Goal: Transaction & Acquisition: Book appointment/travel/reservation

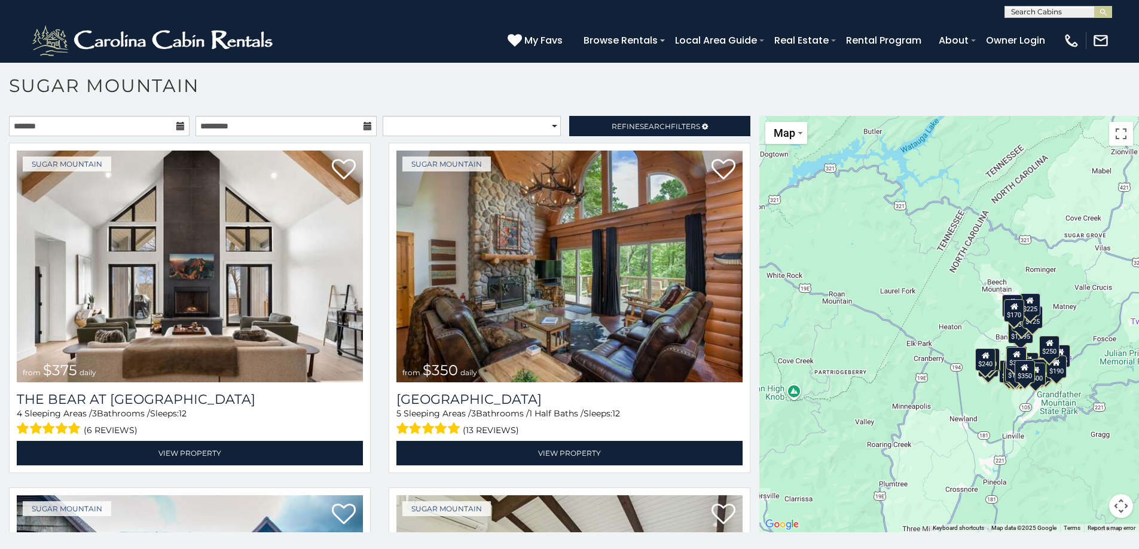
scroll to position [7, 0]
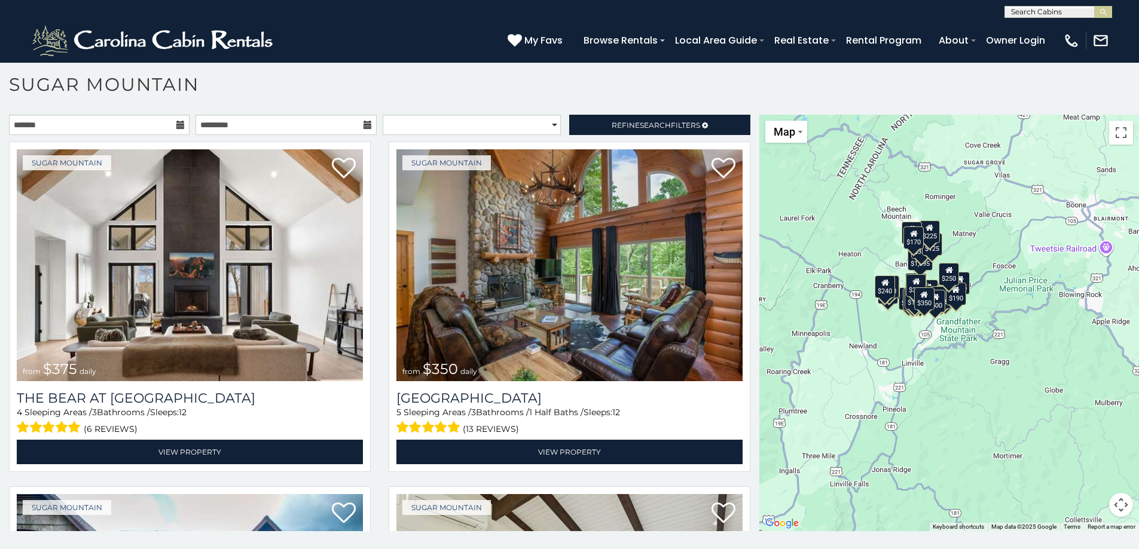
drag, startPoint x: 1077, startPoint y: 444, endPoint x: 978, endPoint y: 373, distance: 122.6
click at [978, 372] on div "$375 $350 $350 $200 $375 $195 $265 $175 $190 $155 $290 $345 $175 $1,095 $195 $2…" at bounding box center [949, 323] width 380 height 417
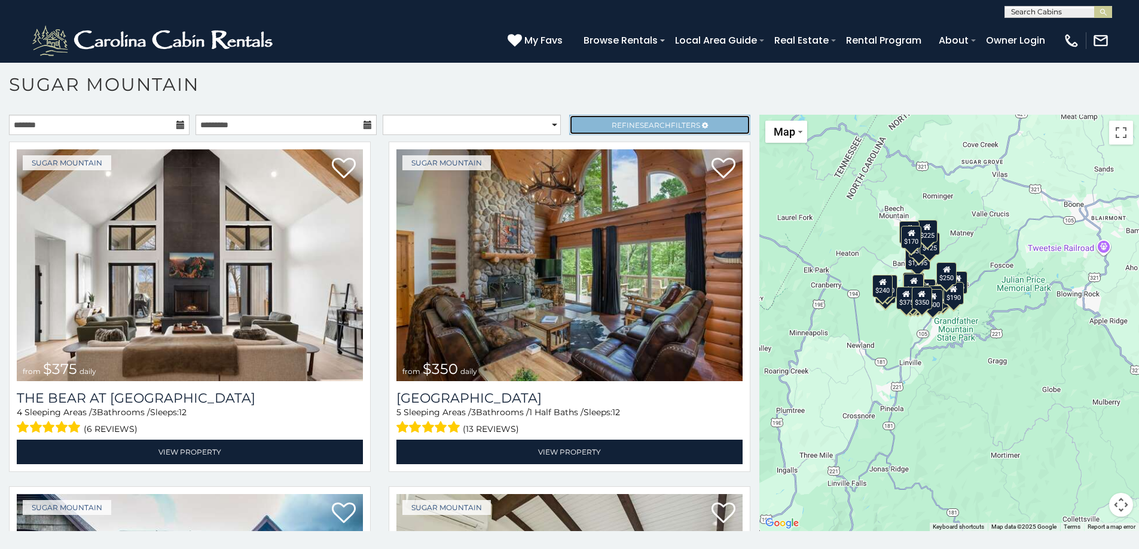
click at [640, 126] on span "Search" at bounding box center [655, 125] width 31 height 9
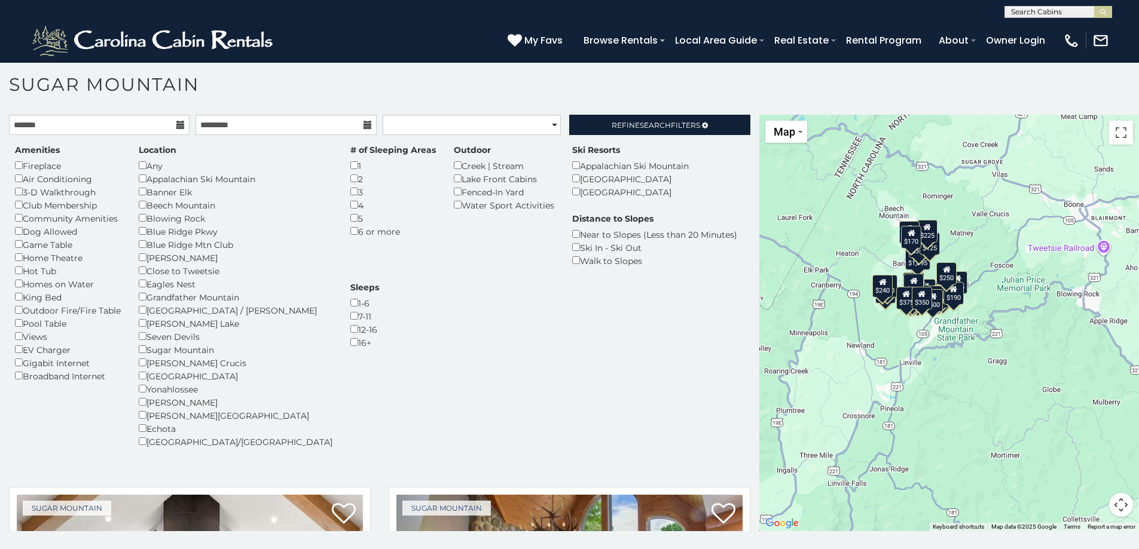
click at [350, 236] on div "6 or more" at bounding box center [392, 231] width 85 height 13
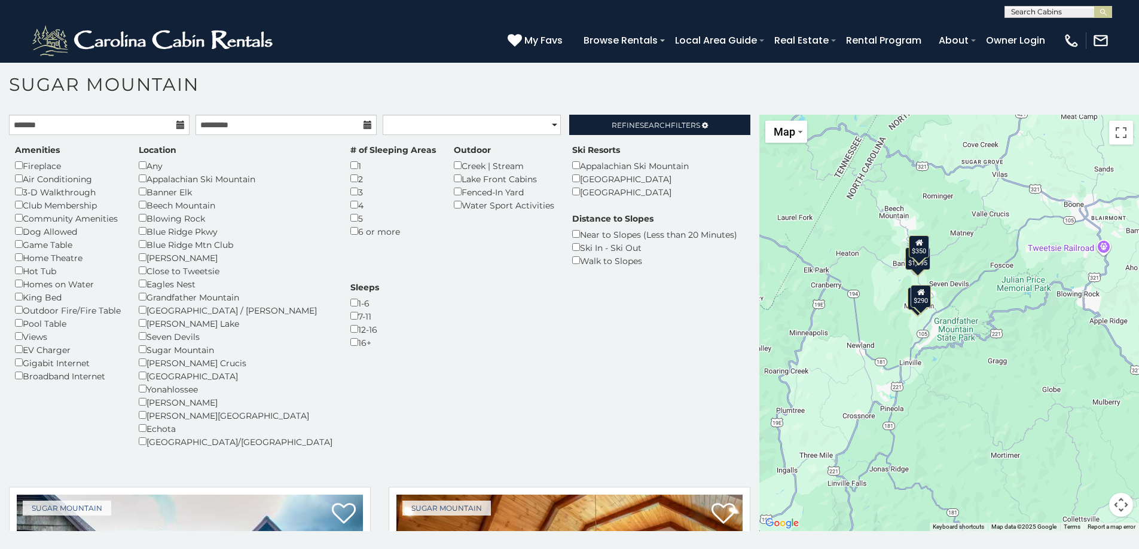
click at [610, 94] on h1 "Sugar Mountain" at bounding box center [569, 91] width 1139 height 34
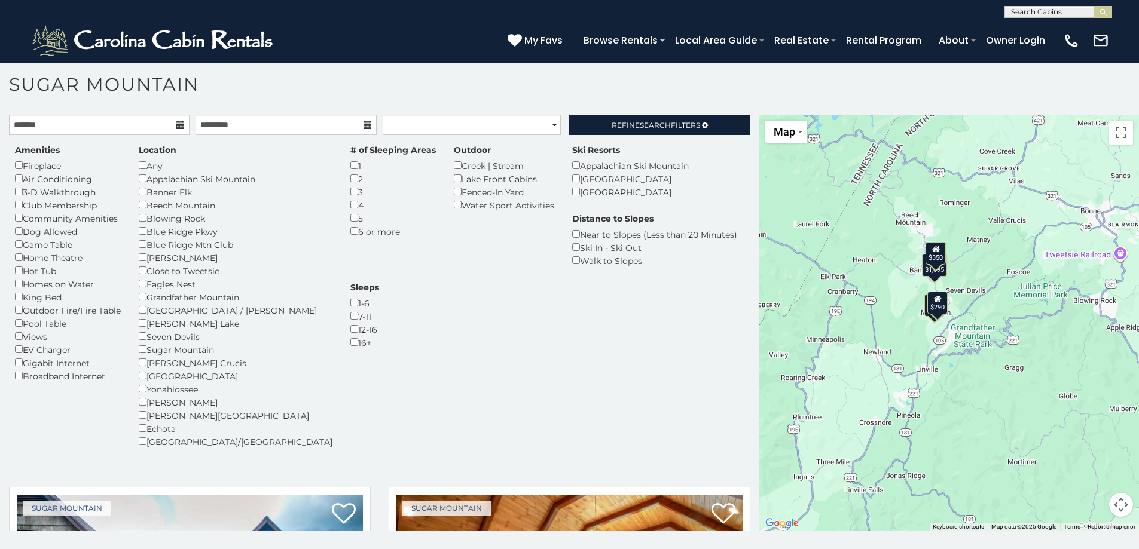
drag, startPoint x: 961, startPoint y: 315, endPoint x: 972, endPoint y: 320, distance: 12.3
click at [972, 320] on div "$350 $290 $1,095 $350" at bounding box center [949, 323] width 380 height 417
click at [1115, 506] on button "Map camera controls" at bounding box center [1121, 505] width 24 height 24
click at [1118, 503] on button "Map camera controls" at bounding box center [1121, 505] width 24 height 24
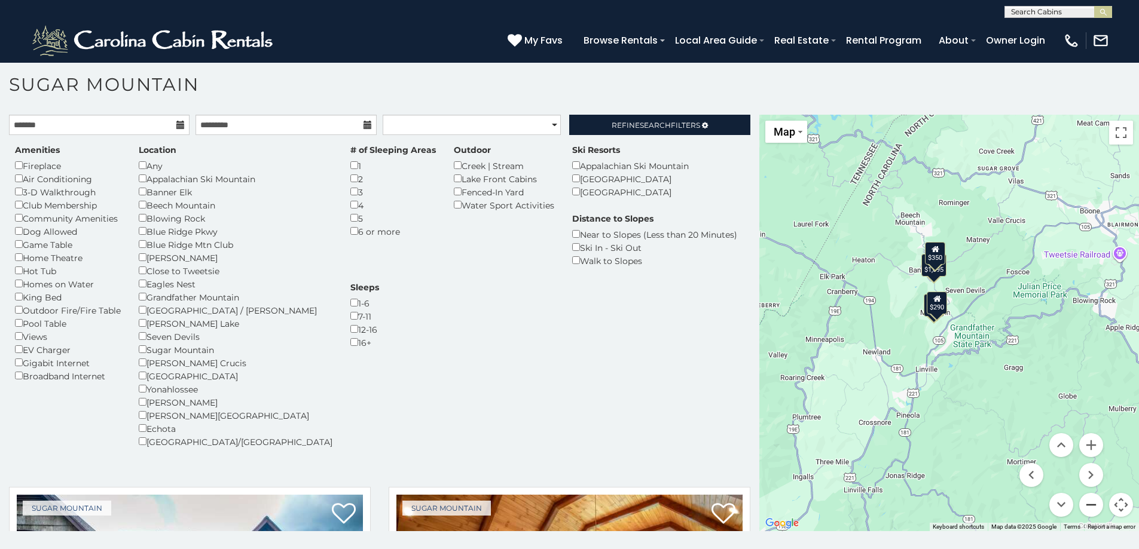
click at [1079, 505] on button "Zoom out" at bounding box center [1091, 505] width 24 height 24
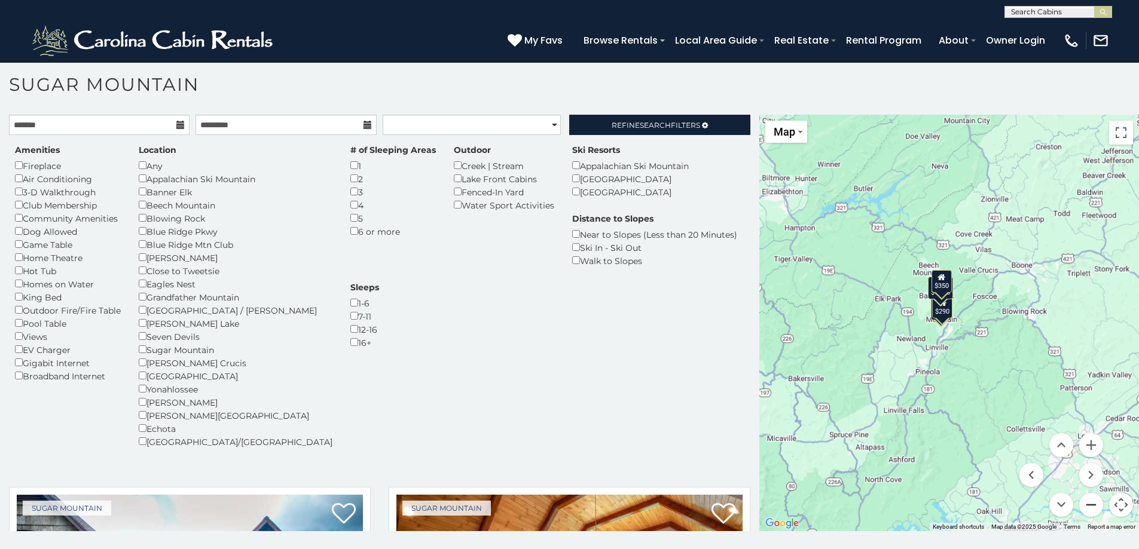
click at [1080, 505] on button "Zoom out" at bounding box center [1091, 505] width 24 height 24
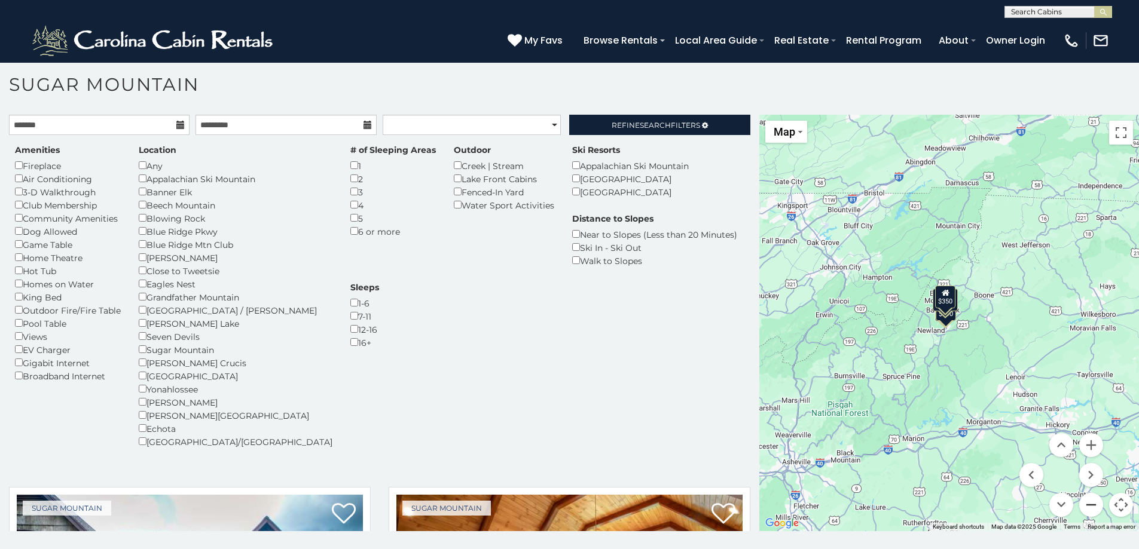
click at [1080, 505] on button "Zoom out" at bounding box center [1091, 505] width 24 height 24
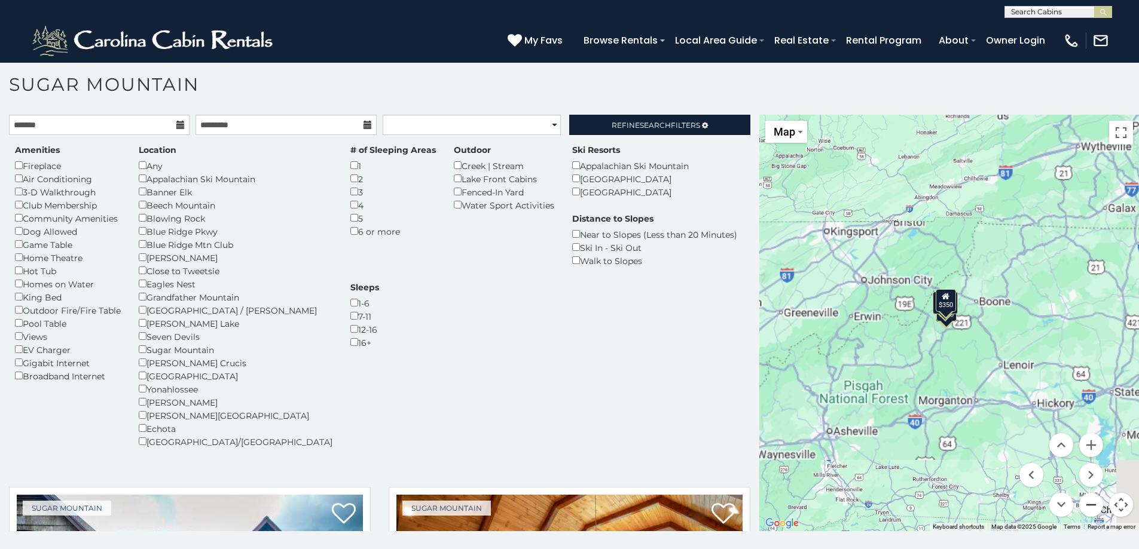
click at [1080, 505] on button "Zoom out" at bounding box center [1091, 505] width 24 height 24
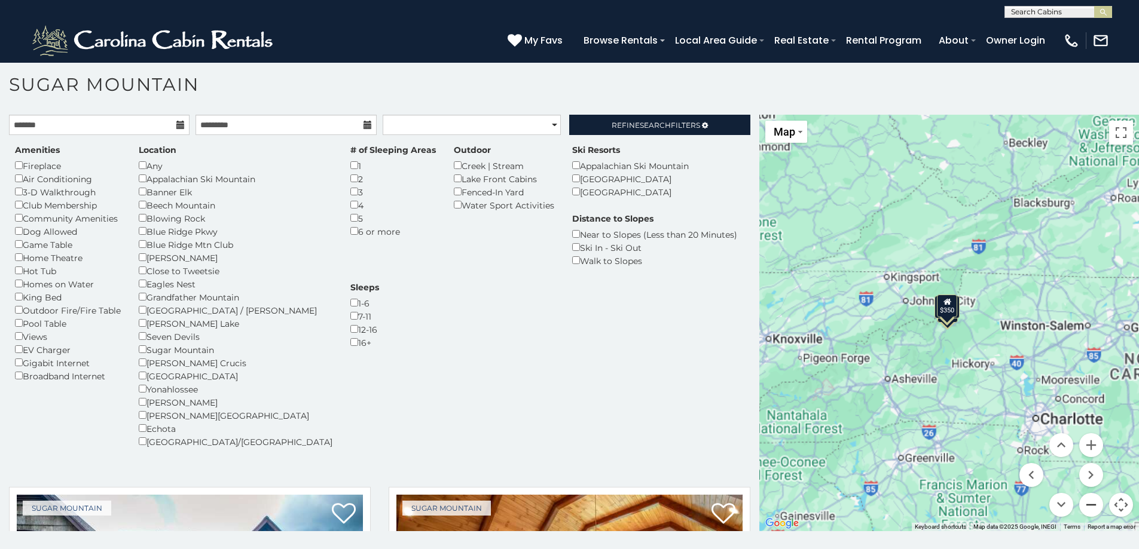
click at [1080, 505] on button "Zoom out" at bounding box center [1091, 505] width 24 height 24
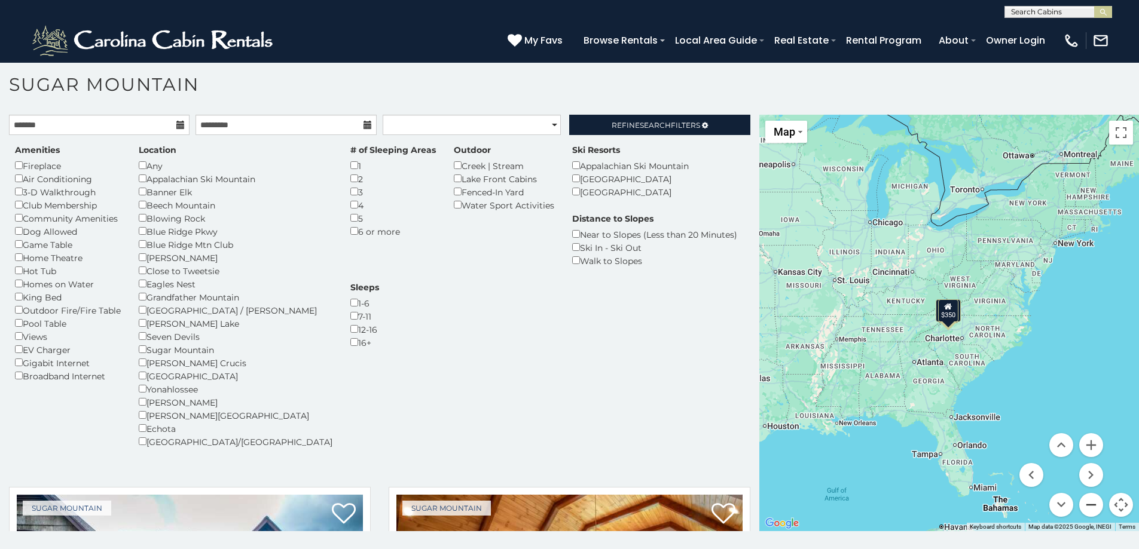
click at [1080, 505] on button "Zoom out" at bounding box center [1091, 505] width 24 height 24
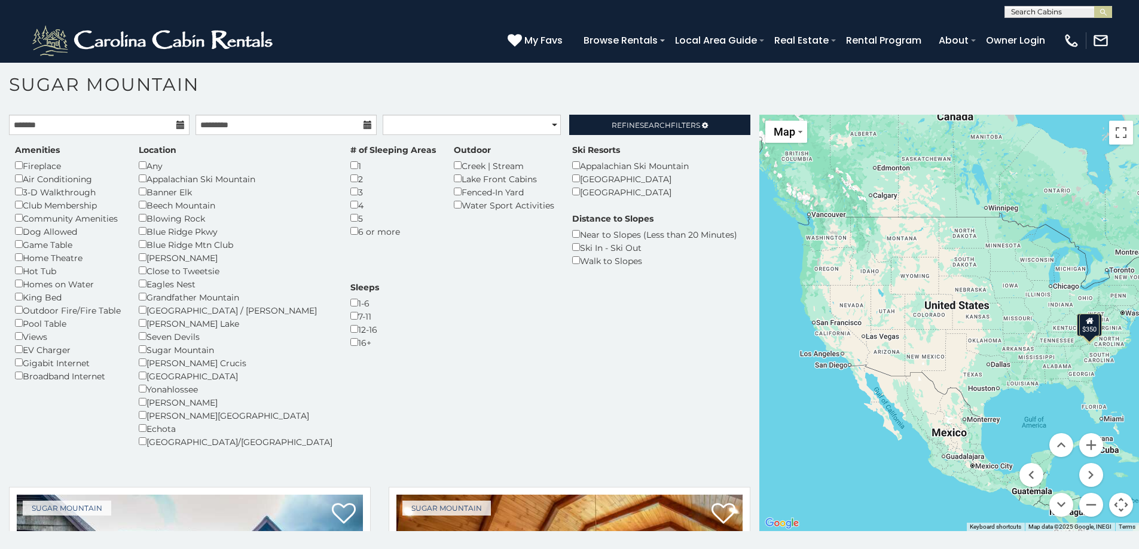
drag, startPoint x: 909, startPoint y: 388, endPoint x: 1049, endPoint y: 404, distance: 140.8
click at [1049, 404] on div "$350 $290 $1,095 $350" at bounding box center [949, 323] width 380 height 417
click at [1082, 445] on button "Zoom in" at bounding box center [1091, 445] width 24 height 24
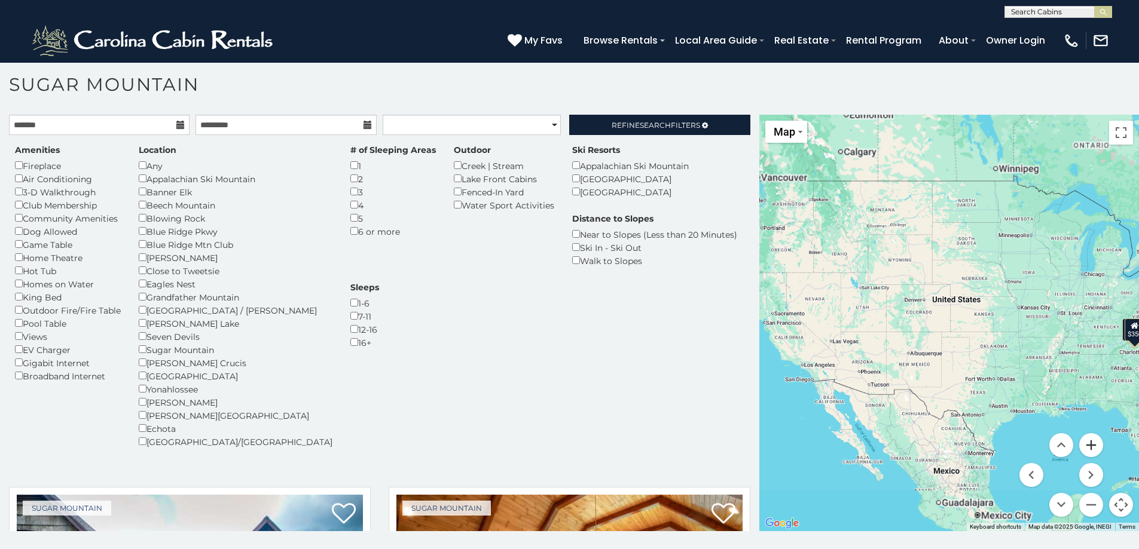
click at [1082, 445] on button "Zoom in" at bounding box center [1091, 445] width 24 height 24
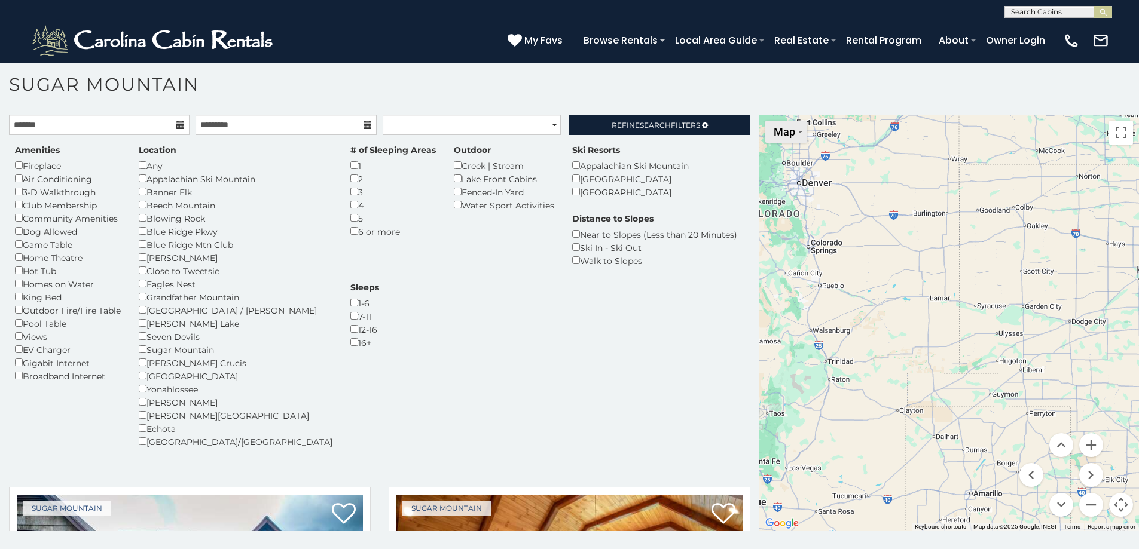
click at [774, 129] on span "Map" at bounding box center [785, 132] width 22 height 13
click at [777, 131] on span "Map" at bounding box center [785, 132] width 22 height 13
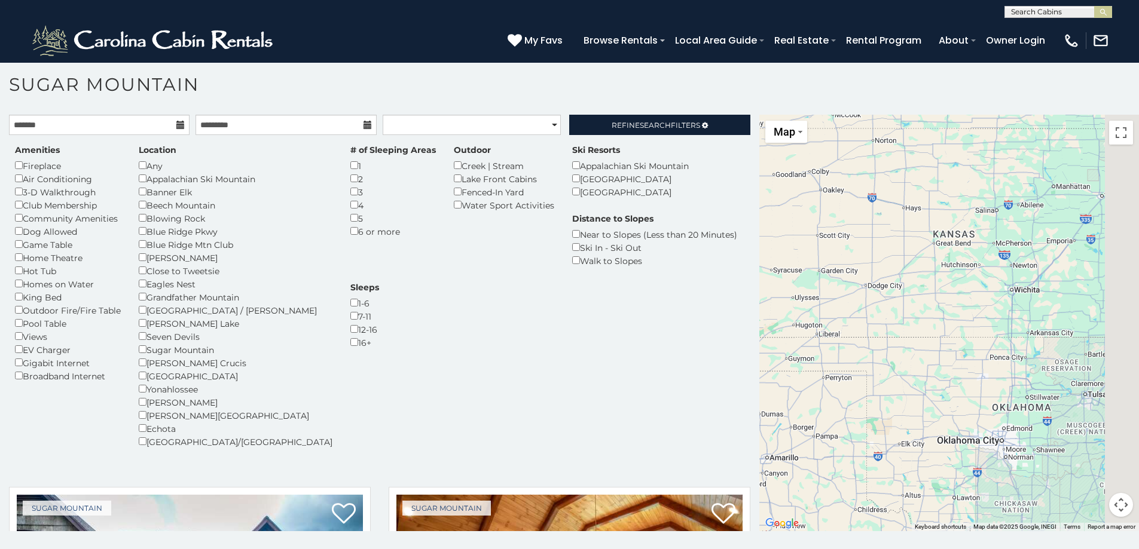
drag, startPoint x: 1022, startPoint y: 343, endPoint x: 633, endPoint y: 294, distance: 393.0
click at [646, 115] on main "**********" at bounding box center [569, 115] width 1139 height 0
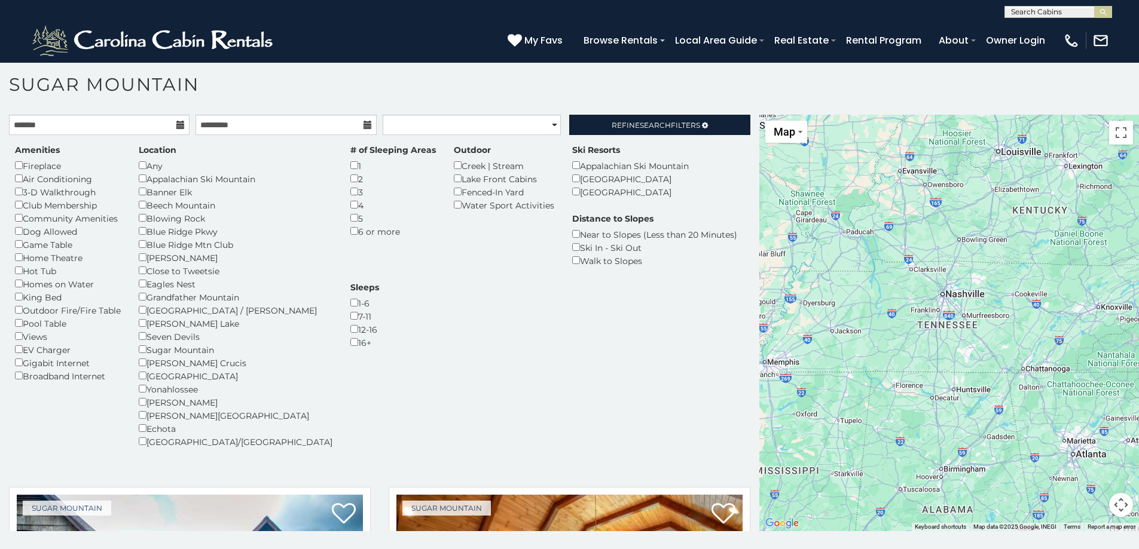
drag, startPoint x: 989, startPoint y: 356, endPoint x: 1019, endPoint y: 384, distance: 41.9
click at [896, 292] on div "$350 $290 $1,095 $350" at bounding box center [949, 323] width 380 height 417
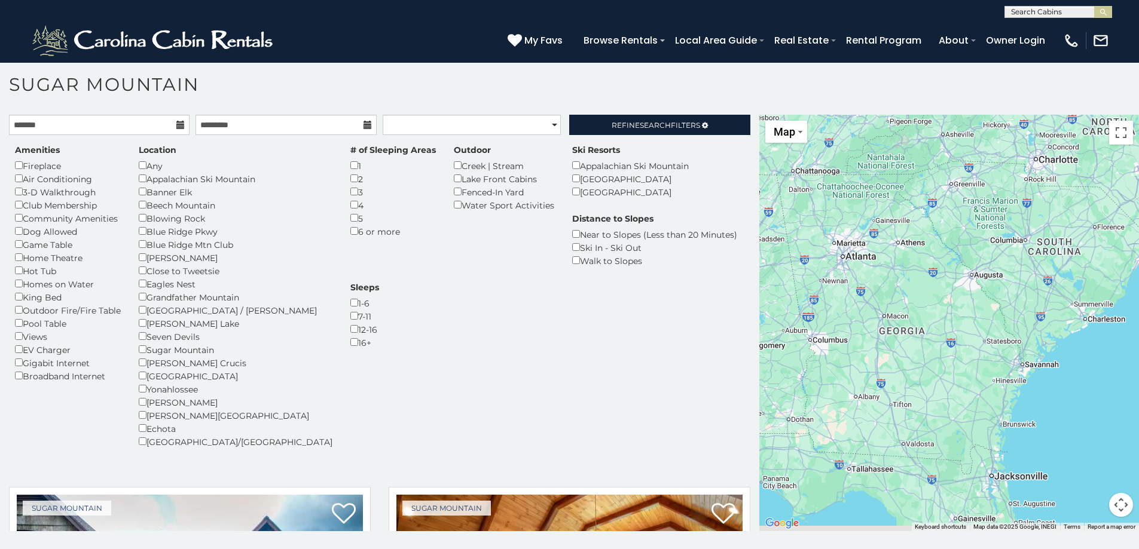
drag, startPoint x: 1064, startPoint y: 456, endPoint x: 835, endPoint y: 279, distance: 288.6
click at [839, 281] on div "$350 $290 $1,095 $350" at bounding box center [949, 323] width 380 height 417
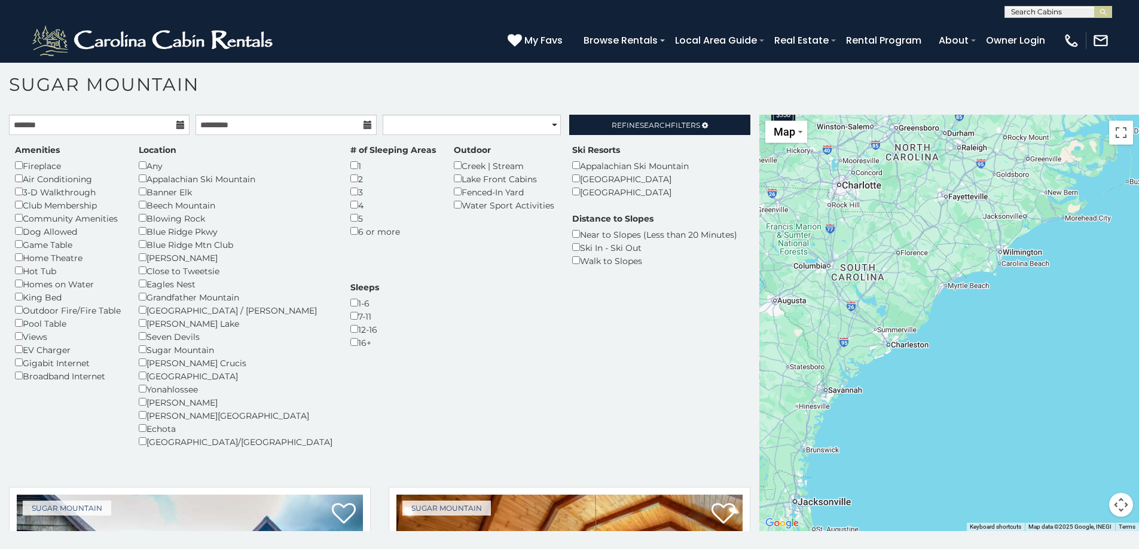
drag, startPoint x: 988, startPoint y: 364, endPoint x: 1004, endPoint y: 371, distance: 18.0
click at [1059, 534] on div "**********" at bounding box center [569, 311] width 1139 height 477
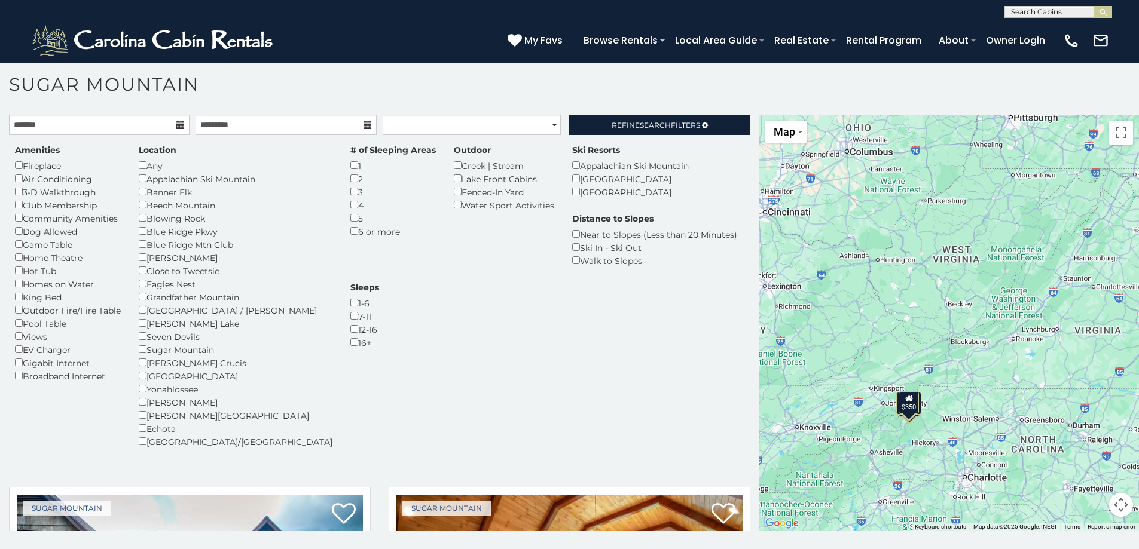
drag, startPoint x: 878, startPoint y: 258, endPoint x: 944, endPoint y: 392, distance: 149.2
click at [905, 379] on div "$350 $290 $1,095 $350" at bounding box center [949, 323] width 380 height 417
click at [1116, 506] on button "Map camera controls" at bounding box center [1121, 505] width 24 height 24
click at [1087, 454] on button "Zoom in" at bounding box center [1091, 445] width 24 height 24
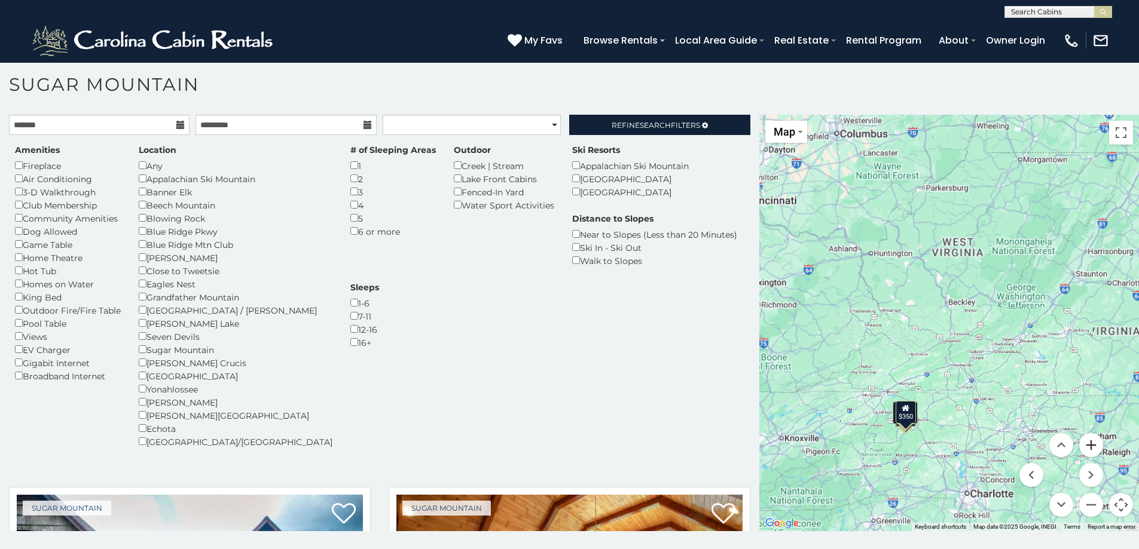
click at [1087, 454] on button "Zoom in" at bounding box center [1091, 445] width 24 height 24
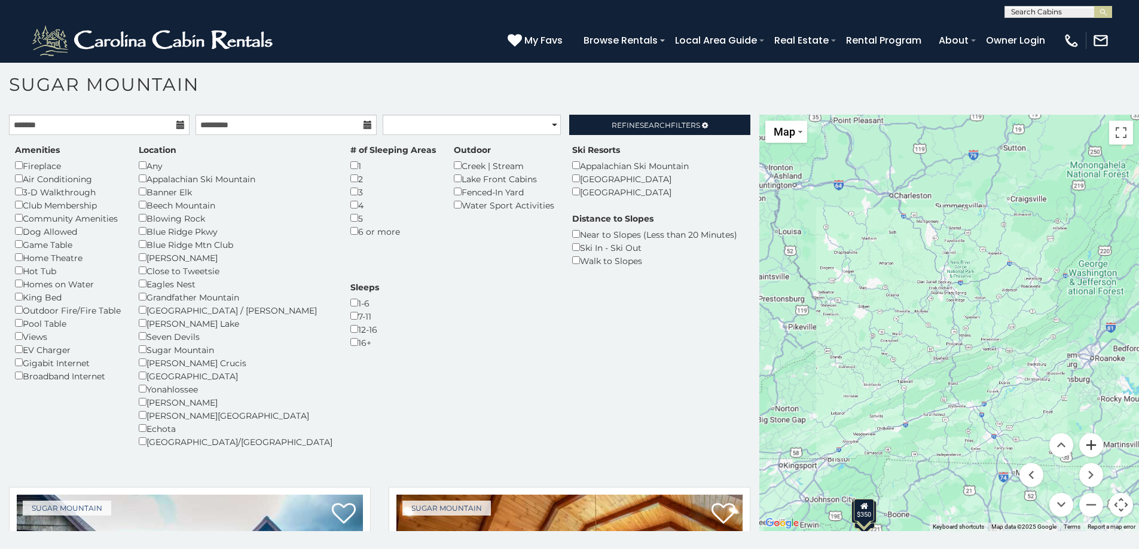
click at [1087, 454] on button "Zoom in" at bounding box center [1091, 445] width 24 height 24
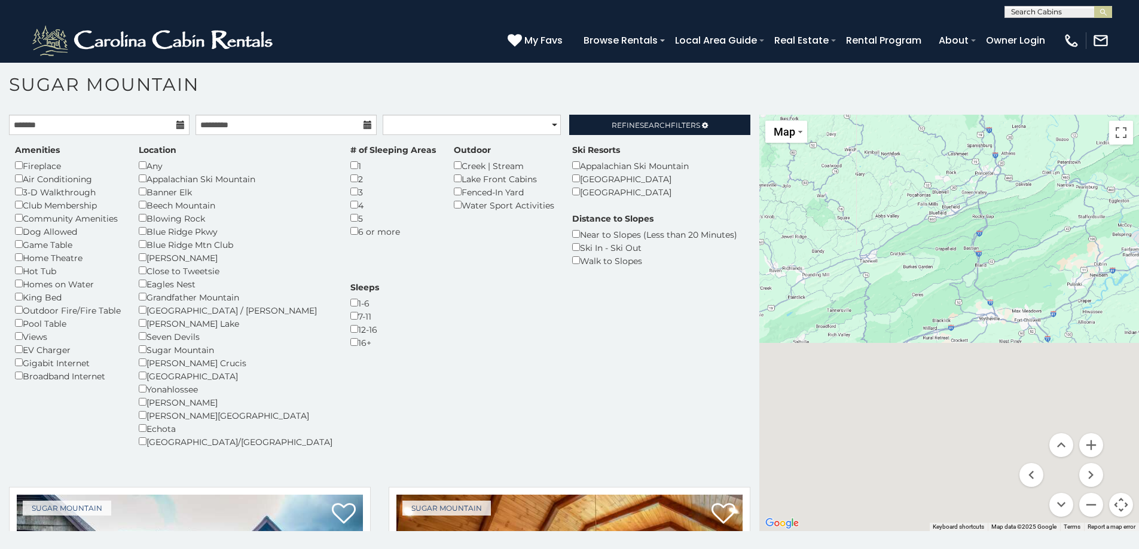
drag, startPoint x: 892, startPoint y: 418, endPoint x: 921, endPoint y: 178, distance: 242.1
click at [916, 166] on div "$350 $290 $1,095 $350" at bounding box center [949, 323] width 380 height 417
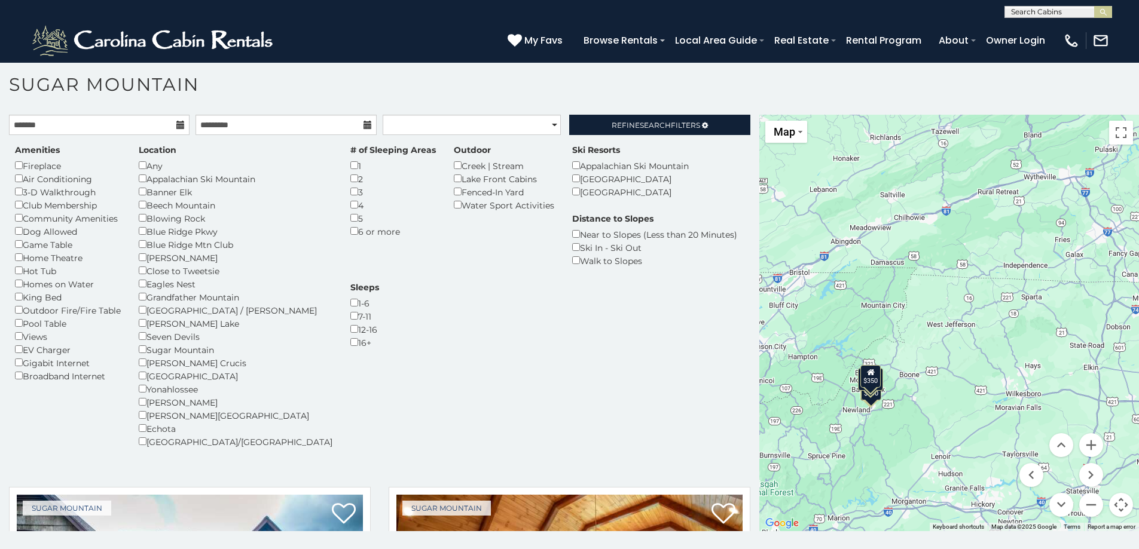
drag, startPoint x: 928, startPoint y: 314, endPoint x: 1098, endPoint y: 396, distance: 189.1
click at [991, 243] on div "$350 $290 $1,095 $350" at bounding box center [949, 323] width 380 height 417
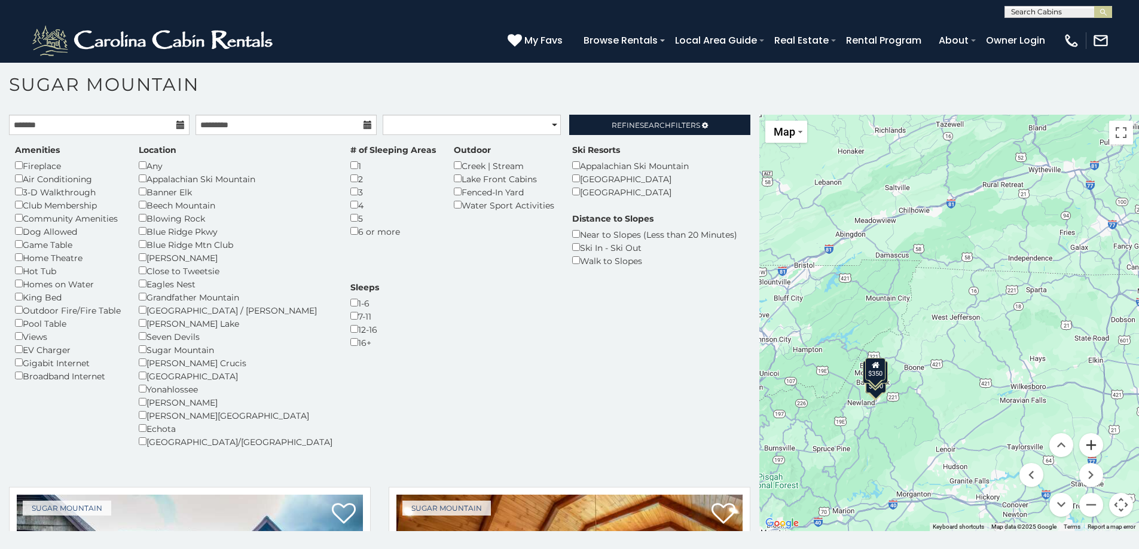
click at [1089, 445] on button "Zoom in" at bounding box center [1091, 445] width 24 height 24
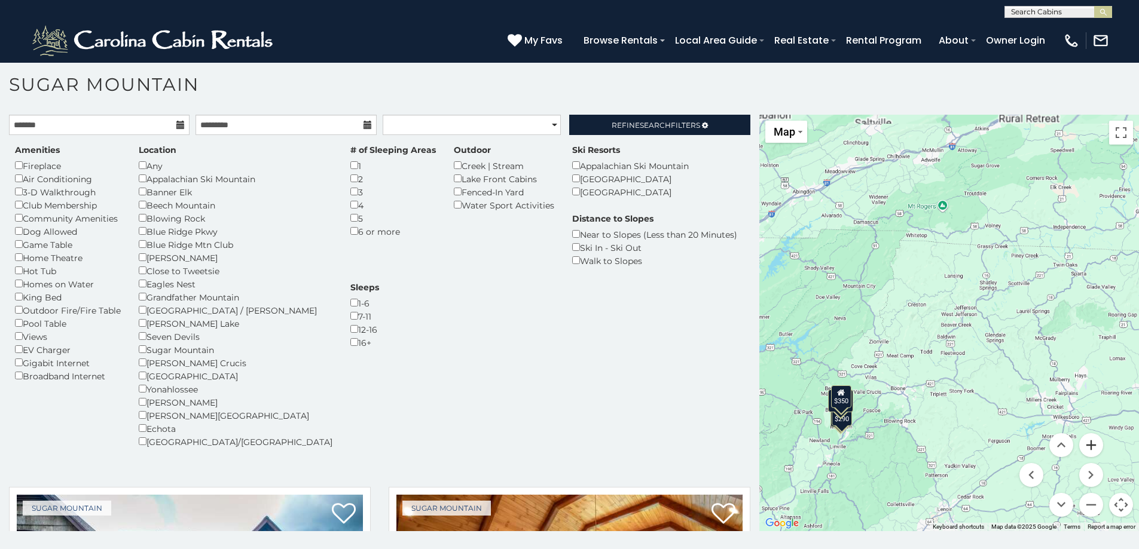
click at [1089, 445] on button "Zoom in" at bounding box center [1091, 445] width 24 height 24
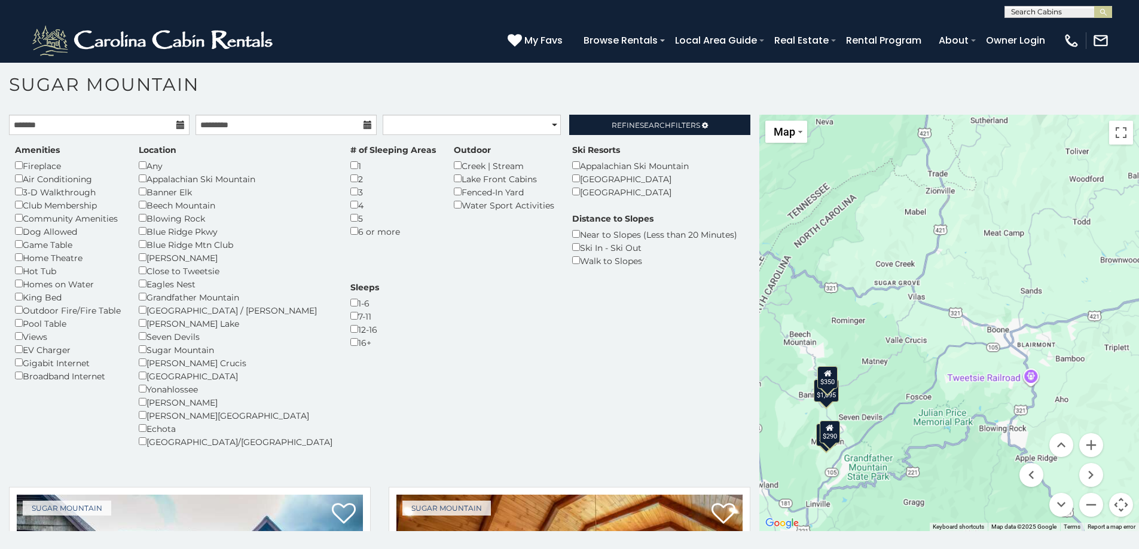
drag, startPoint x: 940, startPoint y: 411, endPoint x: 1114, endPoint y: 249, distance: 237.3
click at [1114, 249] on div "$350 $290 $1,095 $350" at bounding box center [949, 323] width 380 height 417
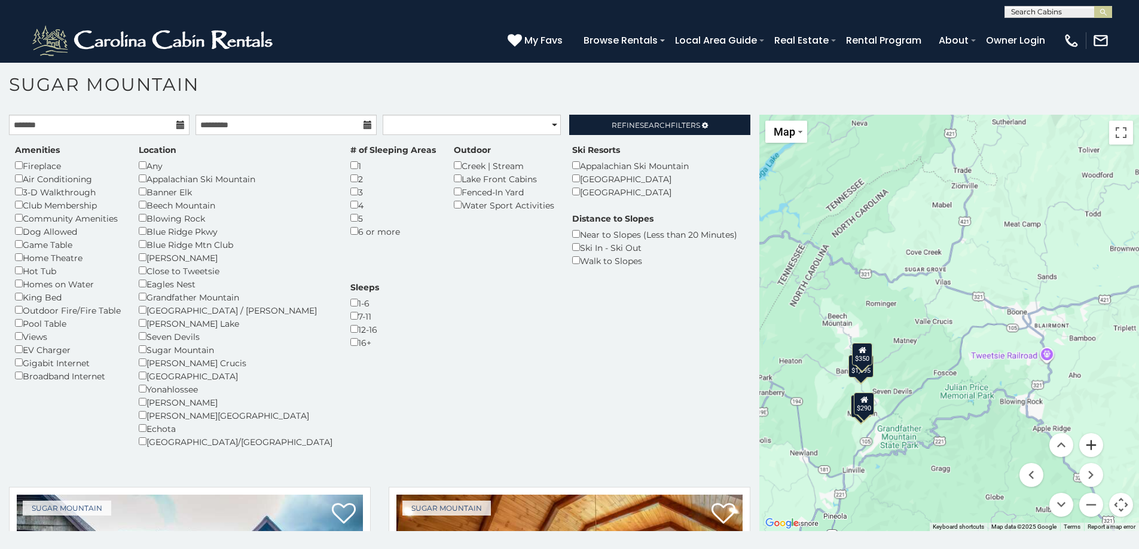
click at [1085, 446] on button "Zoom in" at bounding box center [1091, 445] width 24 height 24
drag, startPoint x: 1085, startPoint y: 446, endPoint x: 919, endPoint y: 420, distance: 167.7
click at [1081, 446] on button "Zoom in" at bounding box center [1091, 445] width 24 height 24
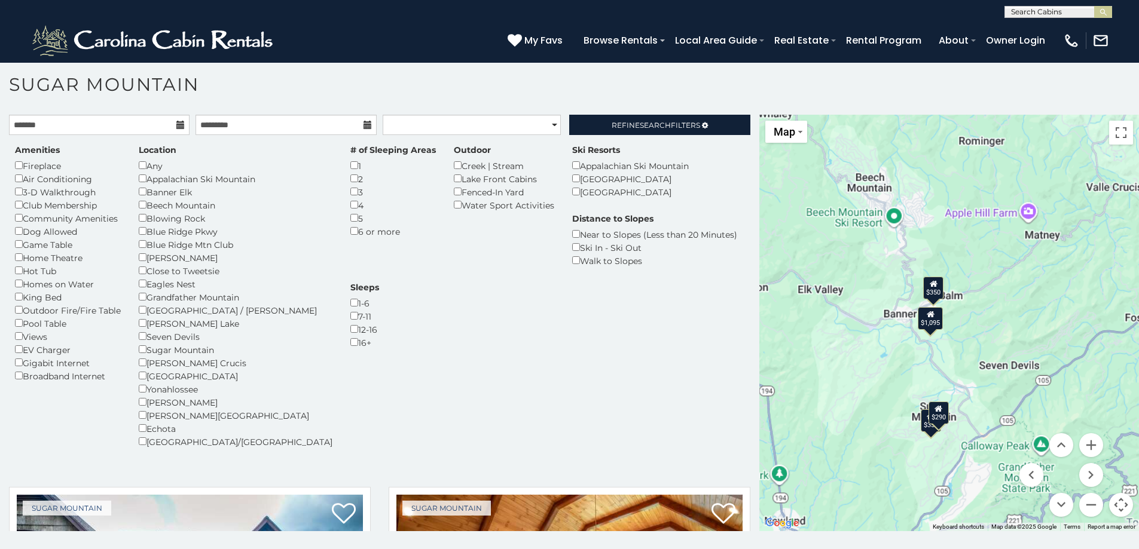
drag, startPoint x: 900, startPoint y: 413, endPoint x: 1080, endPoint y: 288, distance: 219.4
click at [1080, 288] on div "$350 $290 $1,095 $350" at bounding box center [949, 323] width 380 height 417
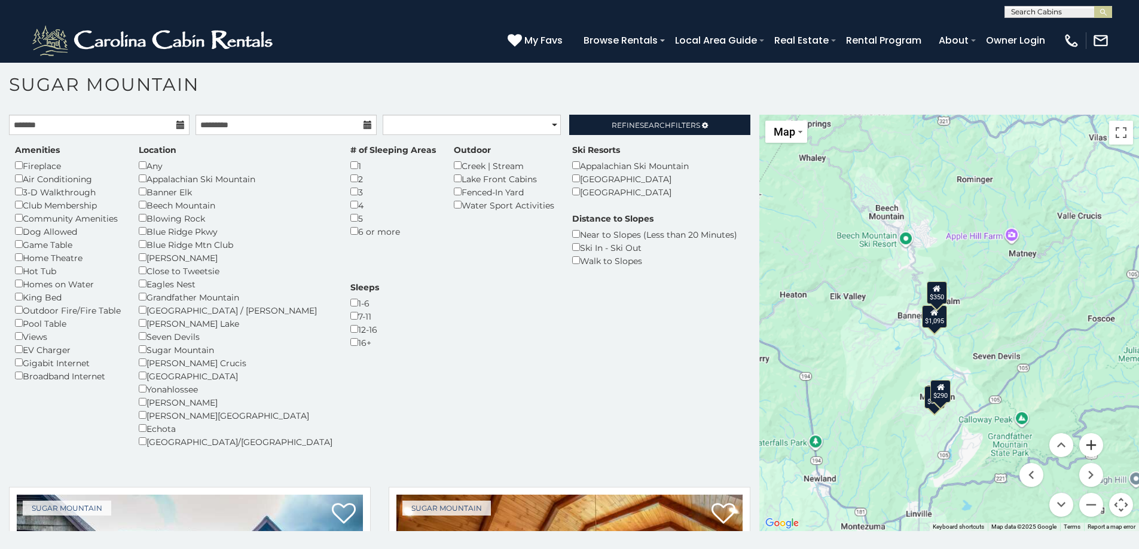
click at [1088, 447] on button "Zoom in" at bounding box center [1091, 445] width 24 height 24
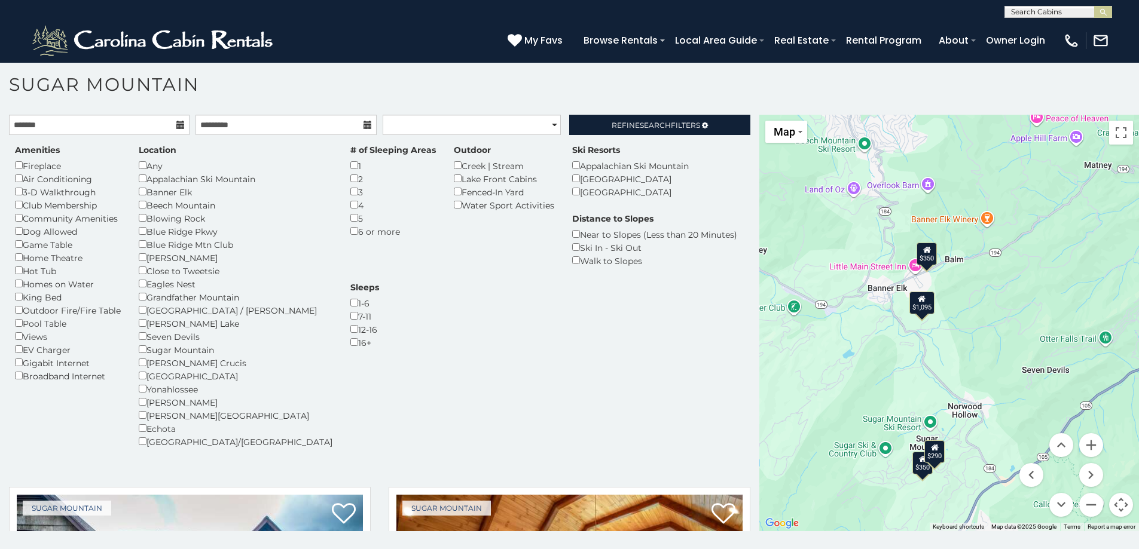
drag, startPoint x: 977, startPoint y: 410, endPoint x: 972, endPoint y: 359, distance: 51.0
click at [972, 359] on div "$350 $290 $1,095 $350" at bounding box center [949, 323] width 380 height 417
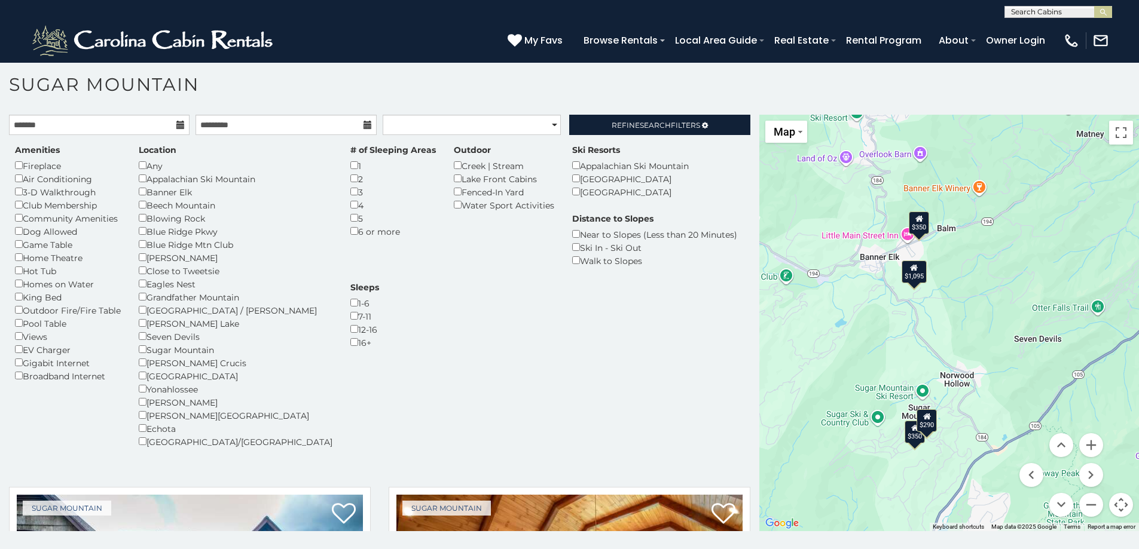
click at [1027, 346] on div "$350 $290 $1,095 $350" at bounding box center [949, 323] width 380 height 417
click at [918, 277] on div "$1,095" at bounding box center [914, 271] width 25 height 23
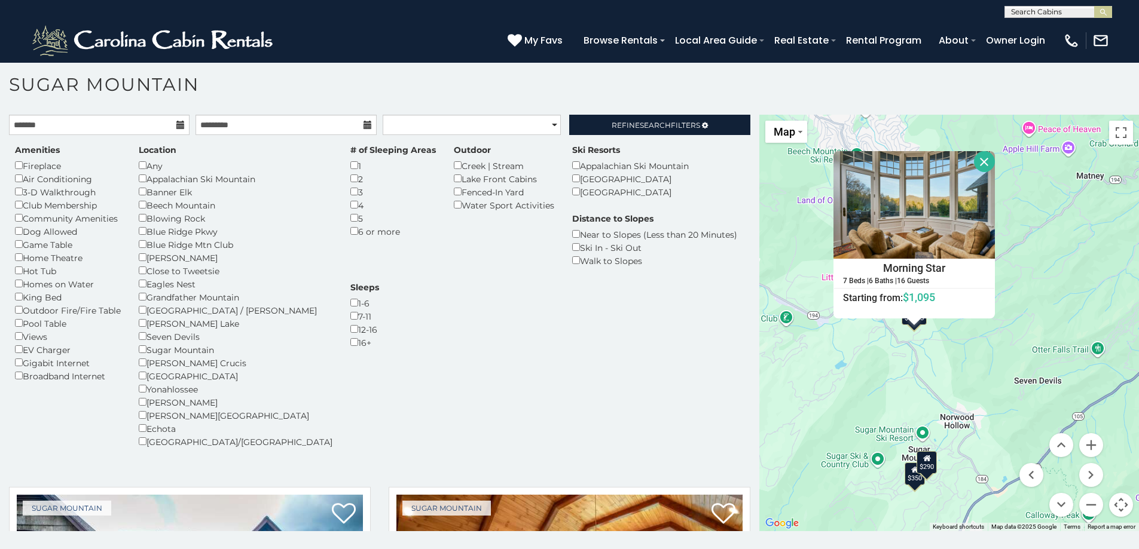
click at [925, 474] on div "$290" at bounding box center [927, 462] width 20 height 23
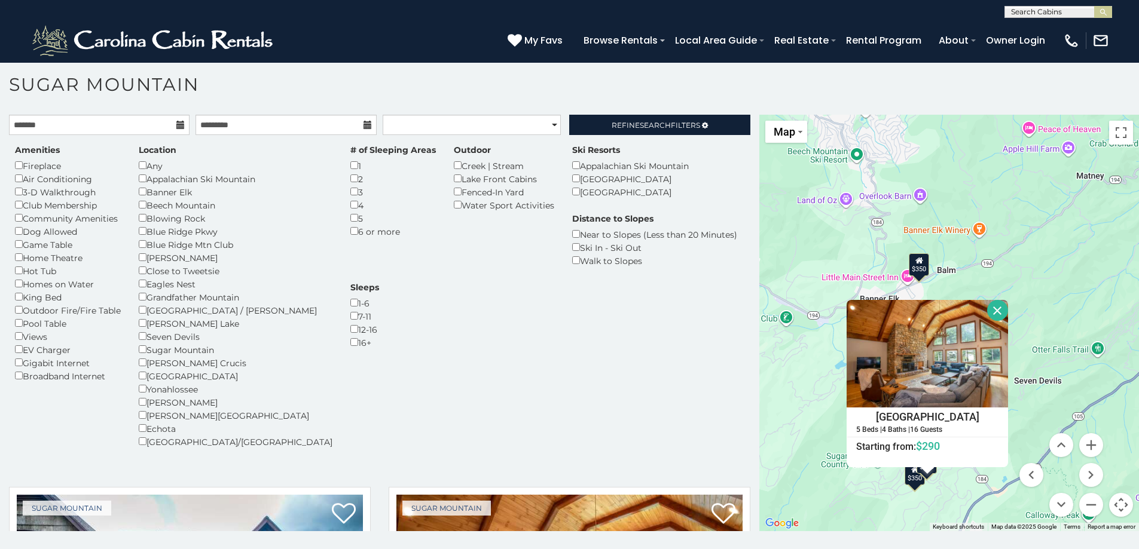
click at [911, 483] on div "$350" at bounding box center [915, 474] width 20 height 23
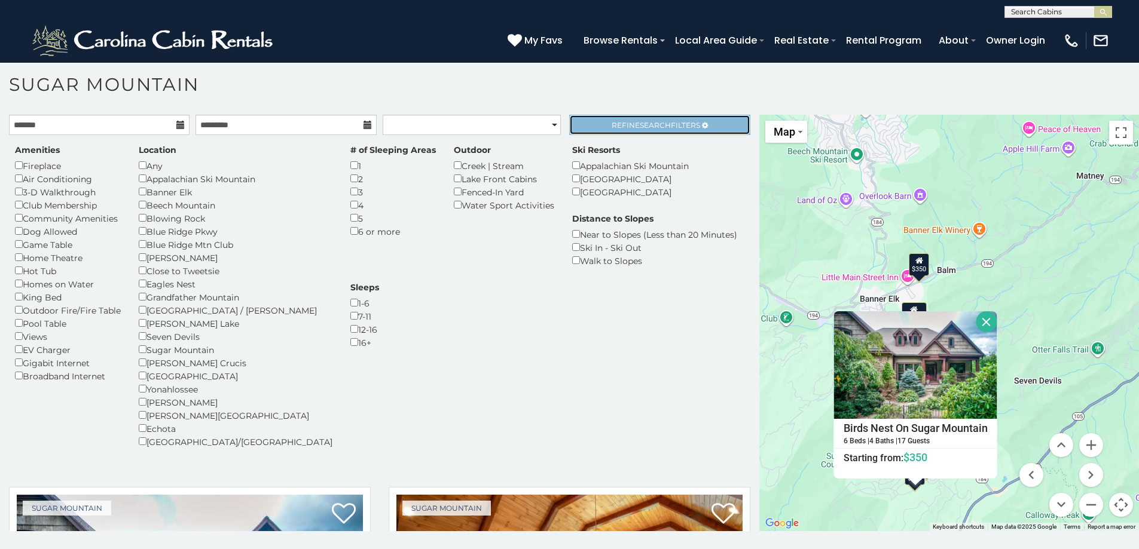
click at [644, 127] on span "Search" at bounding box center [655, 125] width 31 height 9
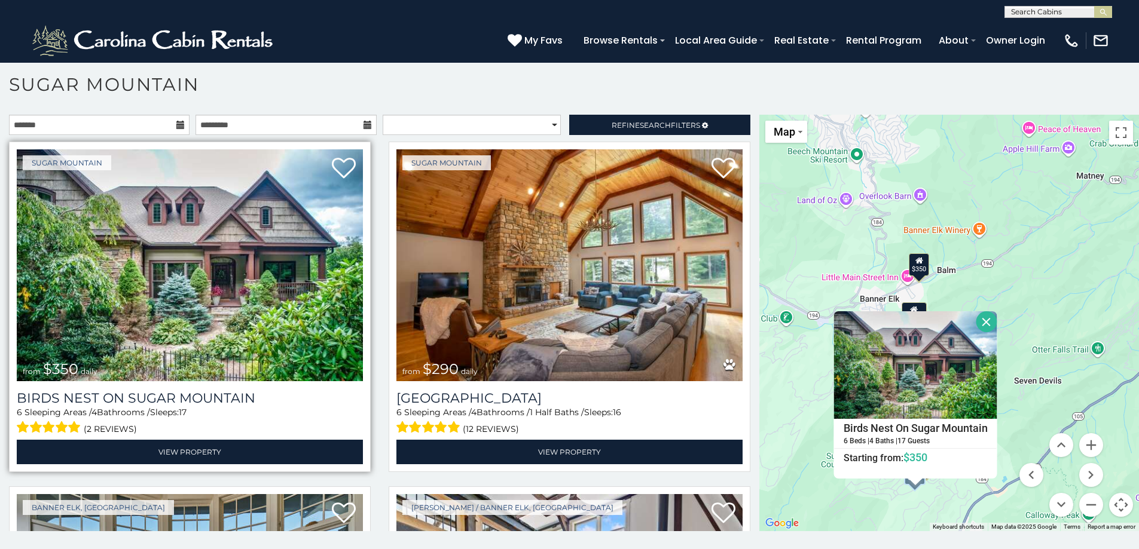
click at [159, 288] on img at bounding box center [190, 265] width 346 height 232
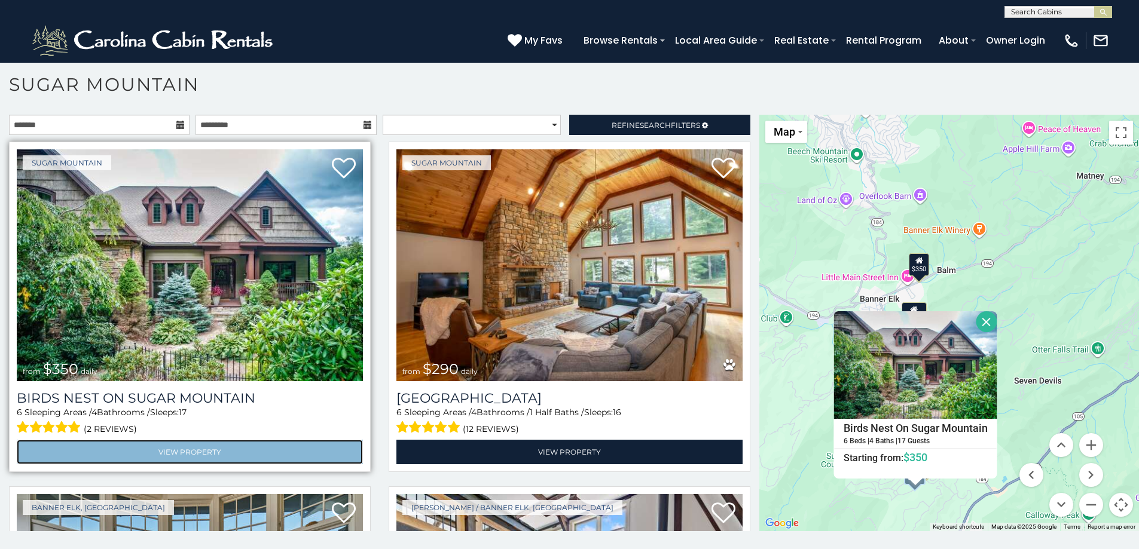
click at [204, 449] on link "View Property" at bounding box center [190, 452] width 346 height 25
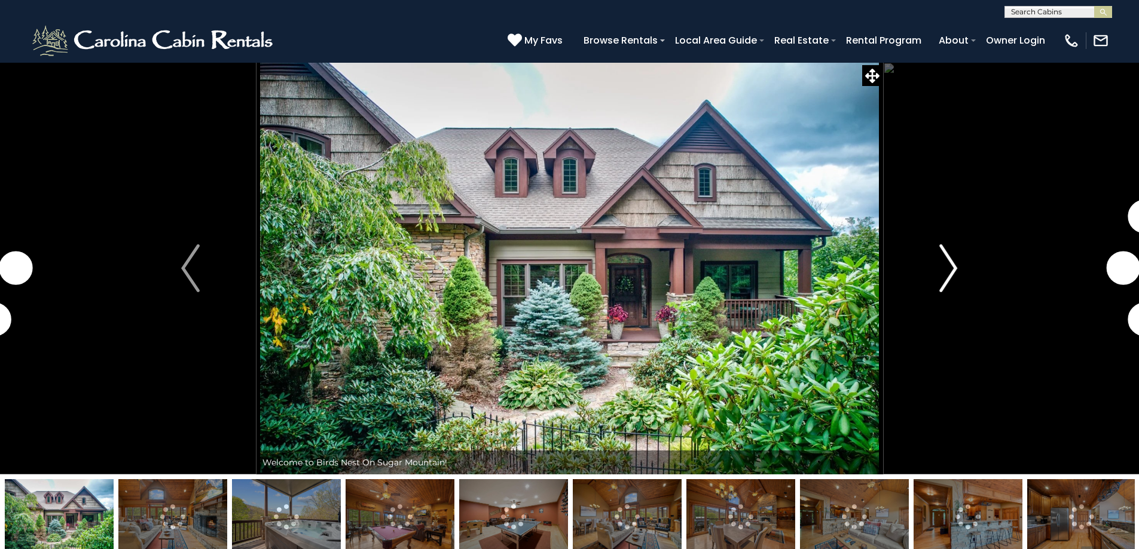
click at [941, 274] on img "Next" at bounding box center [948, 269] width 18 height 48
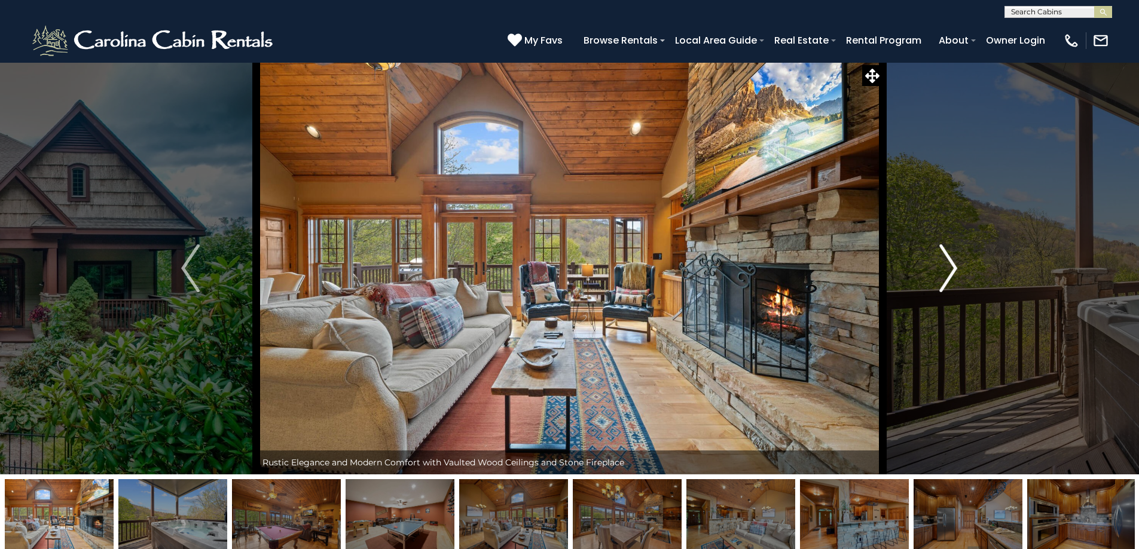
click at [941, 274] on img "Next" at bounding box center [948, 269] width 18 height 48
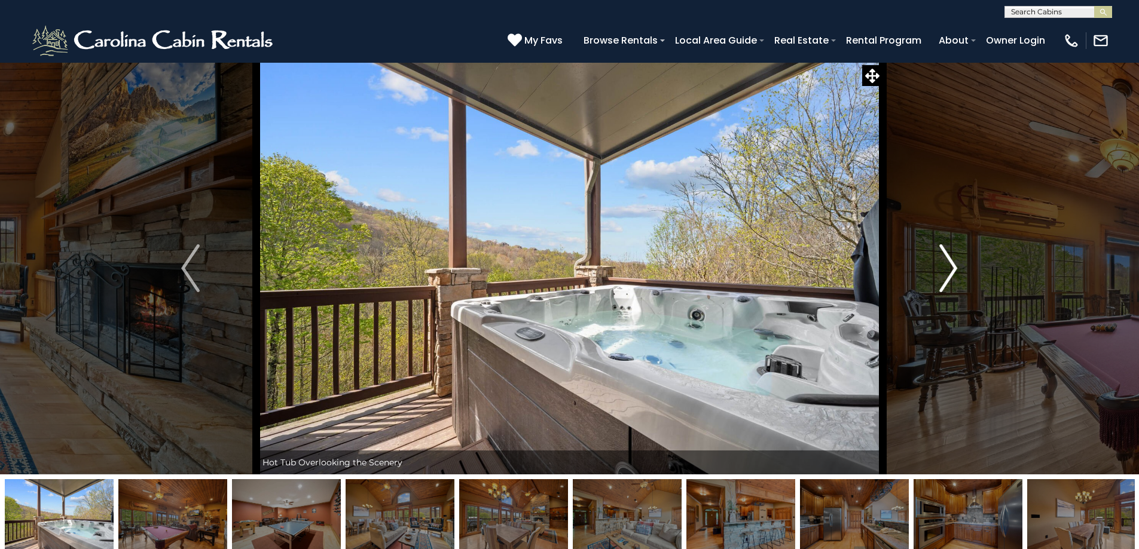
click at [941, 274] on img "Next" at bounding box center [948, 269] width 18 height 48
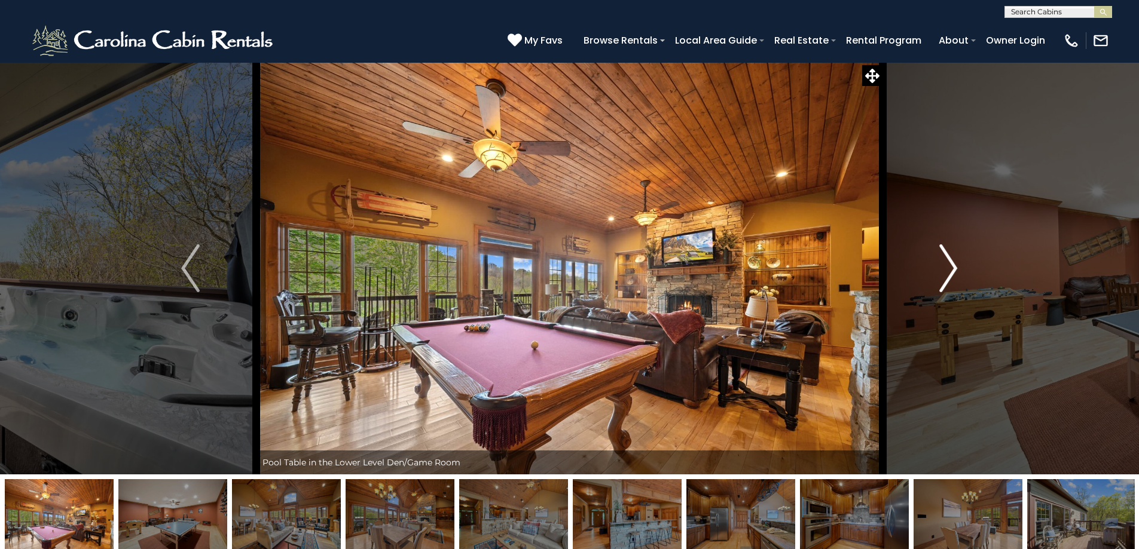
click at [941, 274] on img "Next" at bounding box center [948, 269] width 18 height 48
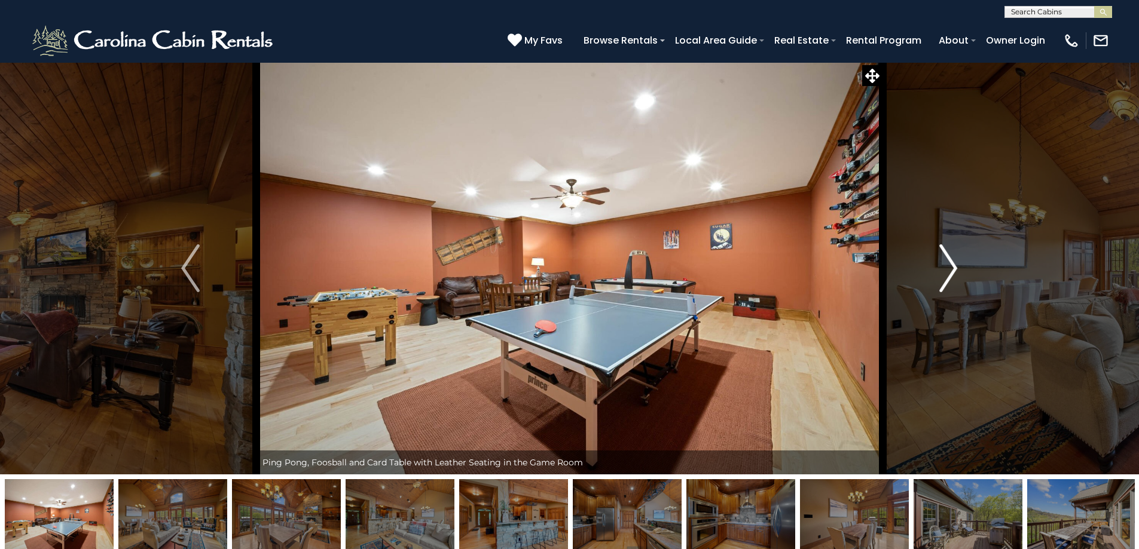
click at [941, 274] on img "Next" at bounding box center [948, 269] width 18 height 48
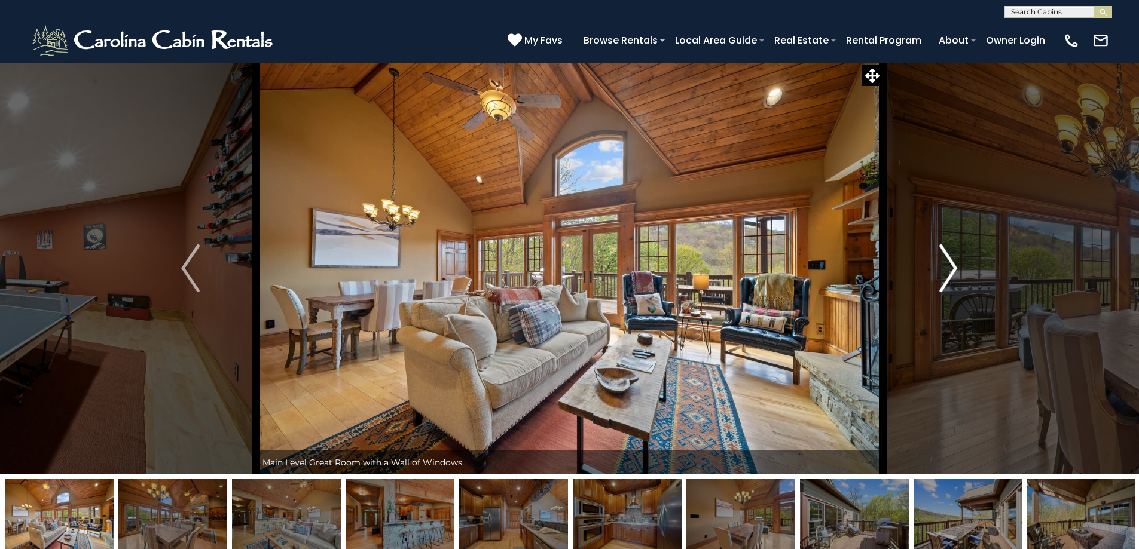
click at [942, 274] on img "Next" at bounding box center [948, 269] width 18 height 48
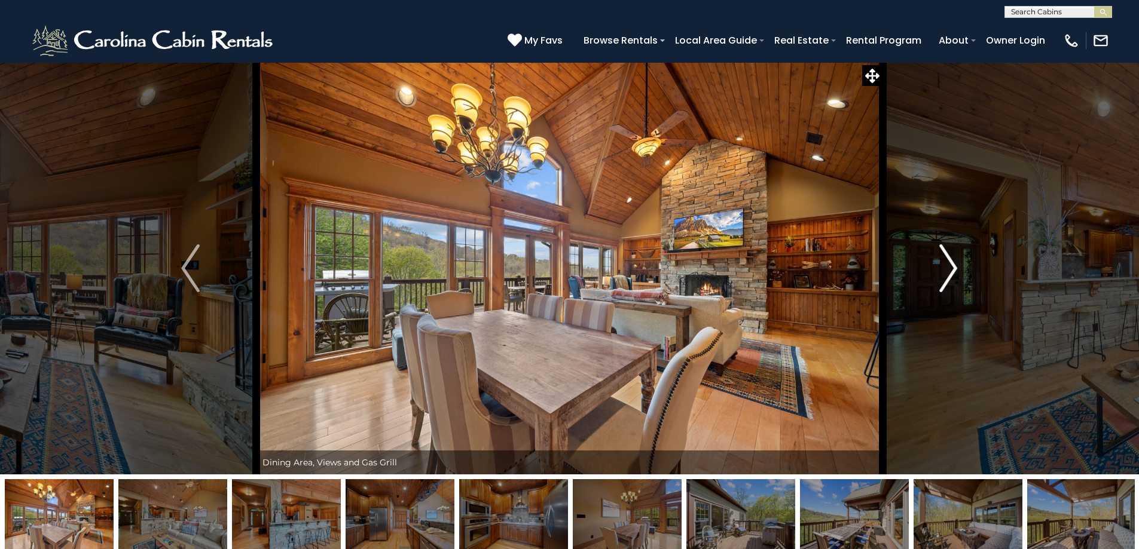
click at [942, 274] on img "Next" at bounding box center [948, 269] width 18 height 48
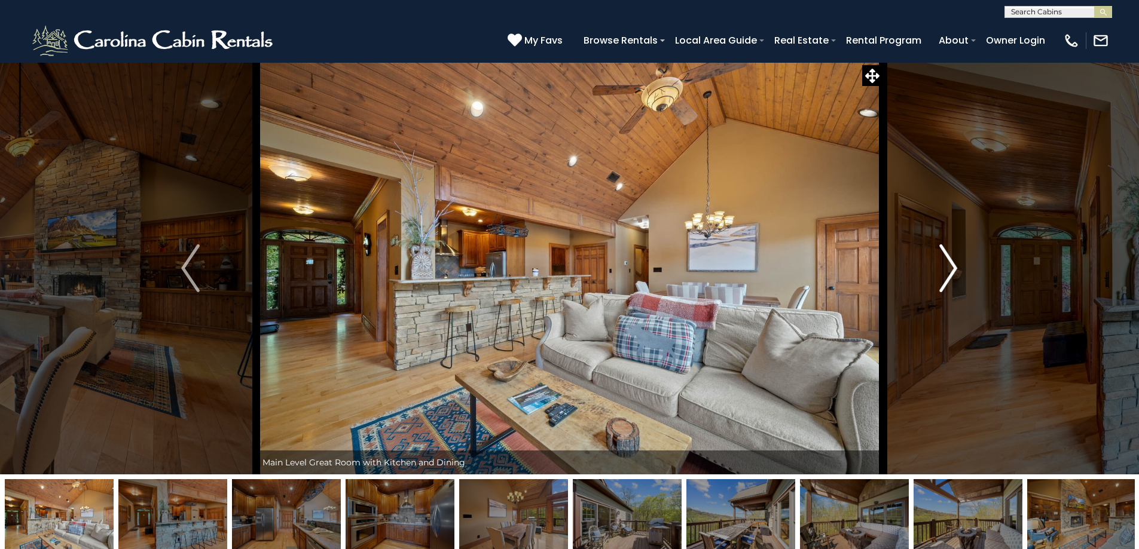
click at [942, 274] on img "Next" at bounding box center [948, 269] width 18 height 48
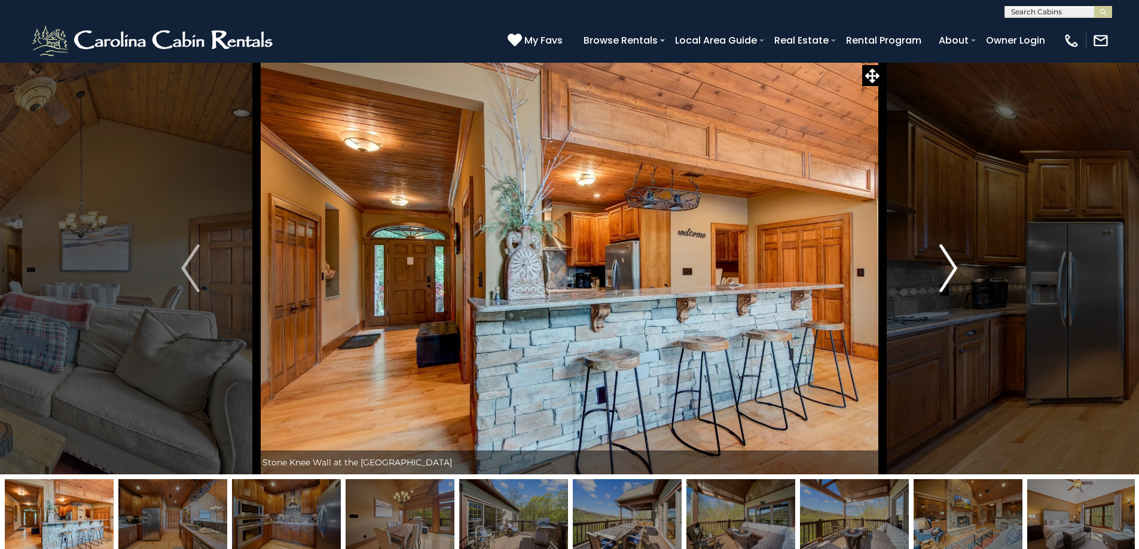
click at [942, 274] on img "Next" at bounding box center [948, 269] width 18 height 48
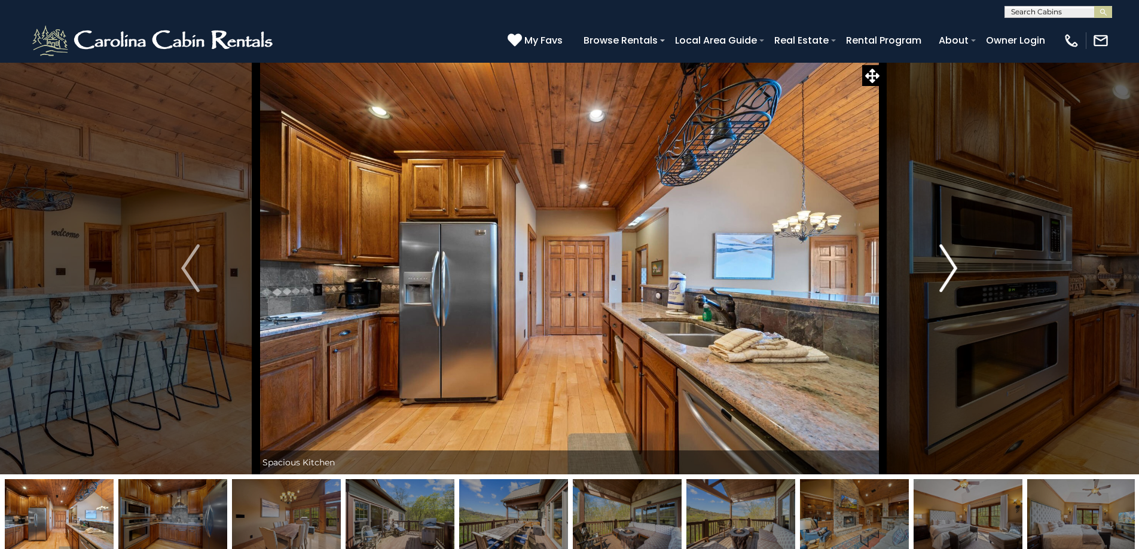
click at [942, 274] on img "Next" at bounding box center [948, 269] width 18 height 48
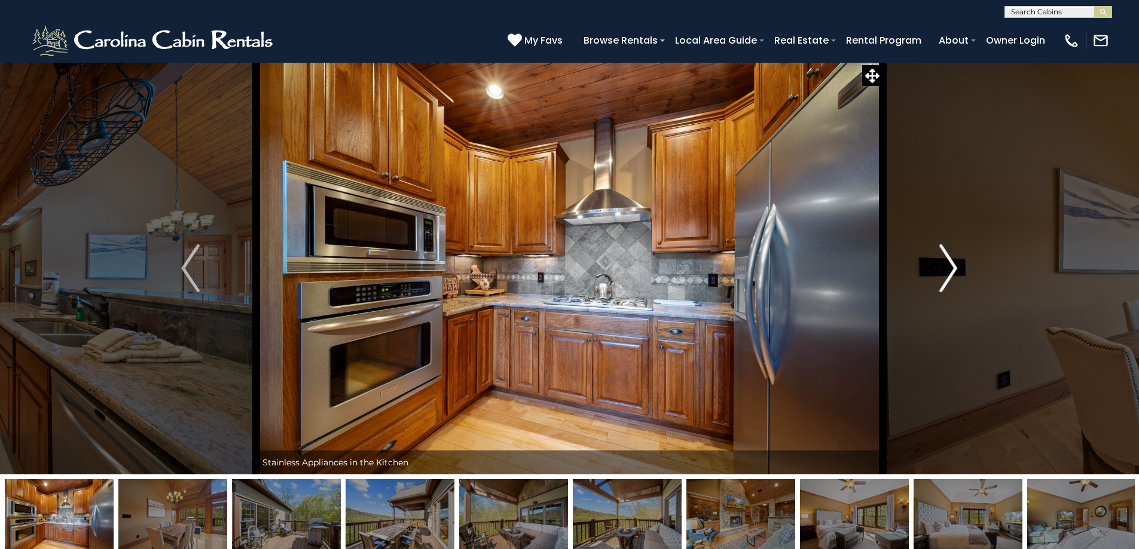
click at [942, 274] on img "Next" at bounding box center [948, 269] width 18 height 48
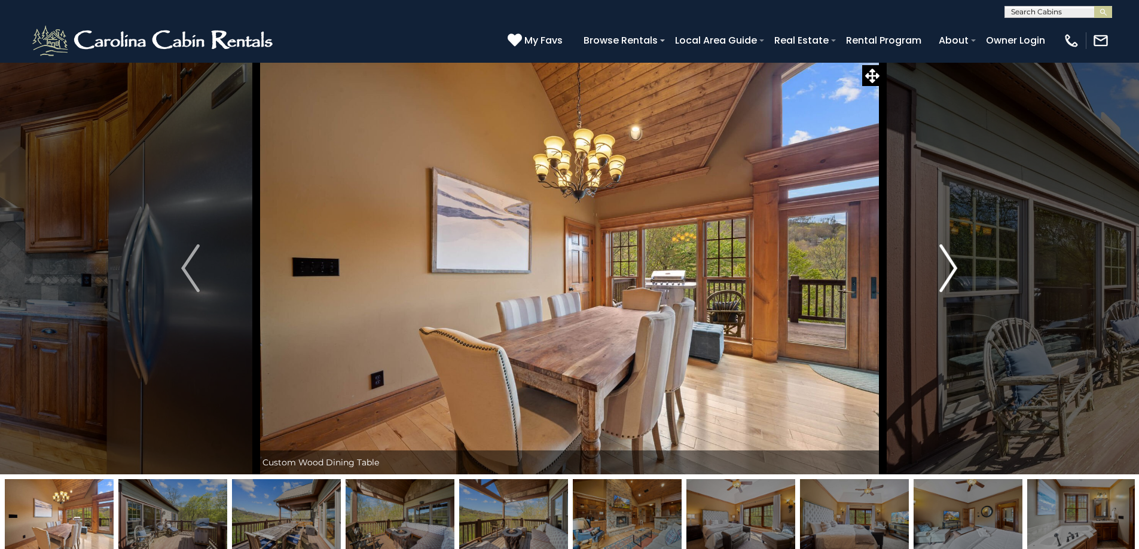
click at [942, 274] on img "Next" at bounding box center [948, 269] width 18 height 48
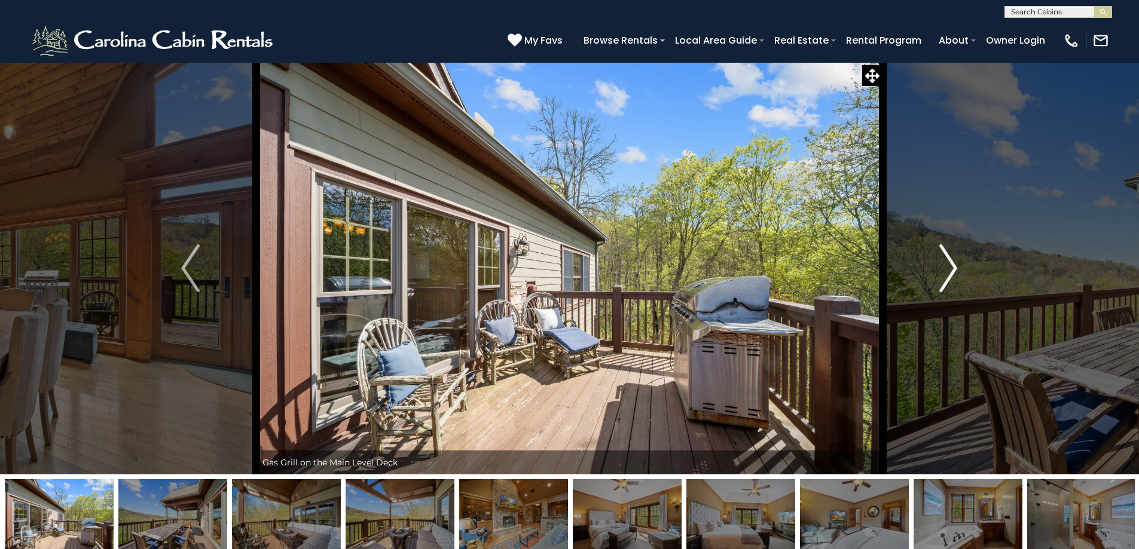
click at [942, 274] on img "Next" at bounding box center [948, 269] width 18 height 48
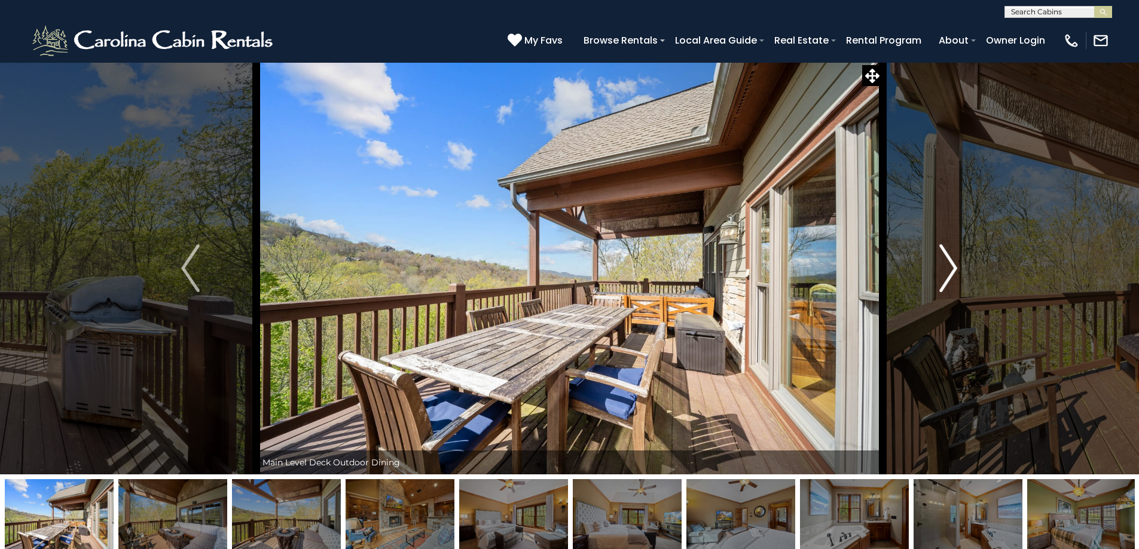
click at [942, 274] on img "Next" at bounding box center [948, 269] width 18 height 48
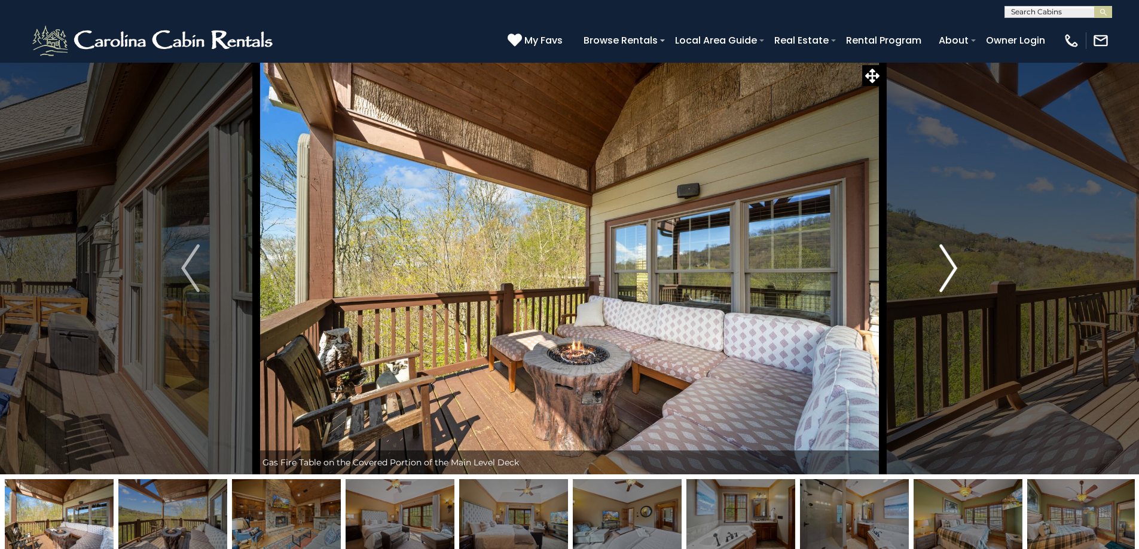
click at [942, 274] on img "Next" at bounding box center [948, 269] width 18 height 48
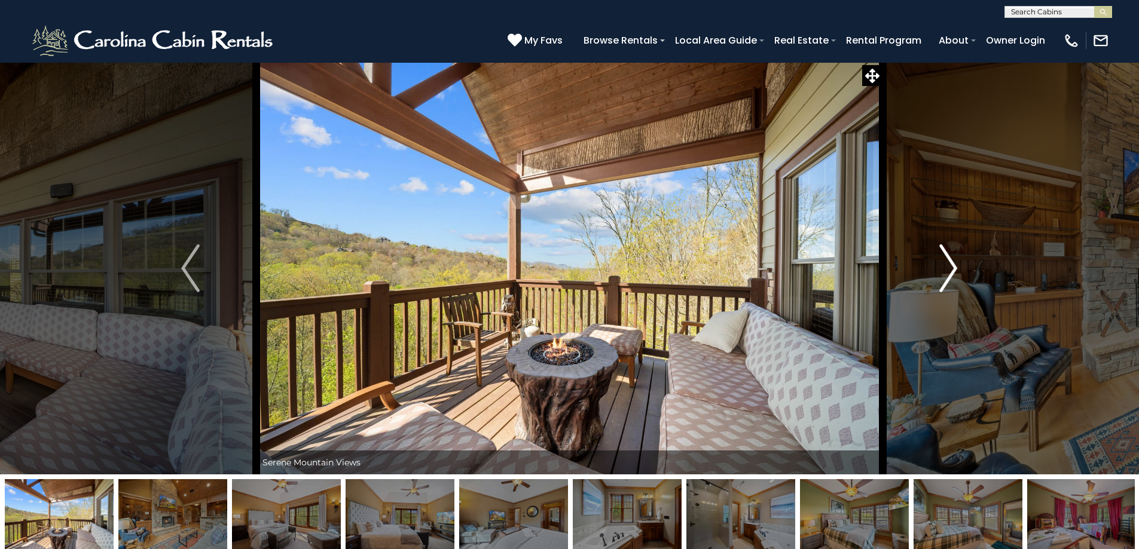
click at [942, 274] on img "Next" at bounding box center [948, 269] width 18 height 48
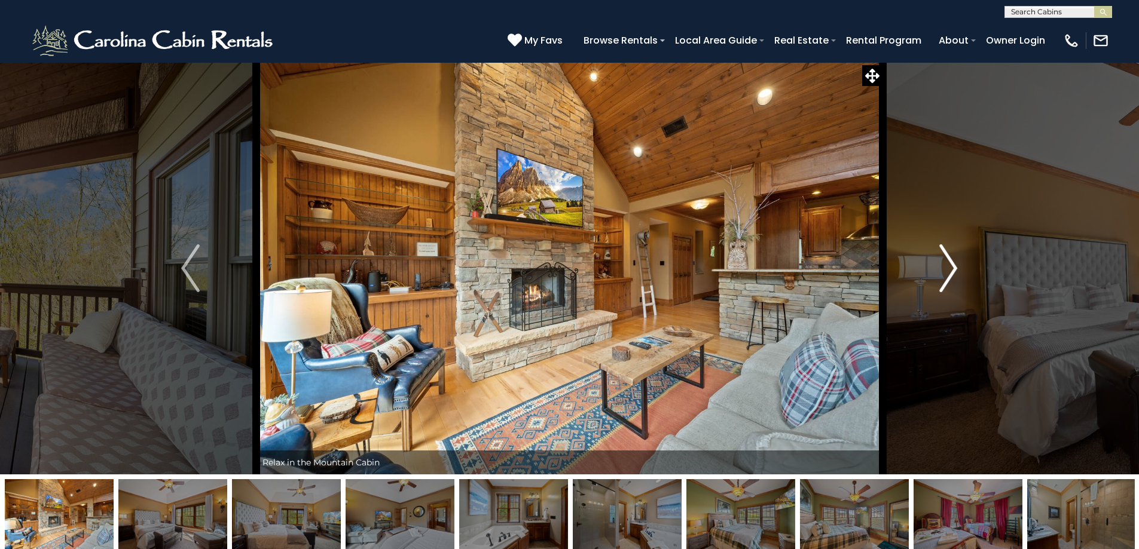
click at [942, 274] on img "Next" at bounding box center [948, 269] width 18 height 48
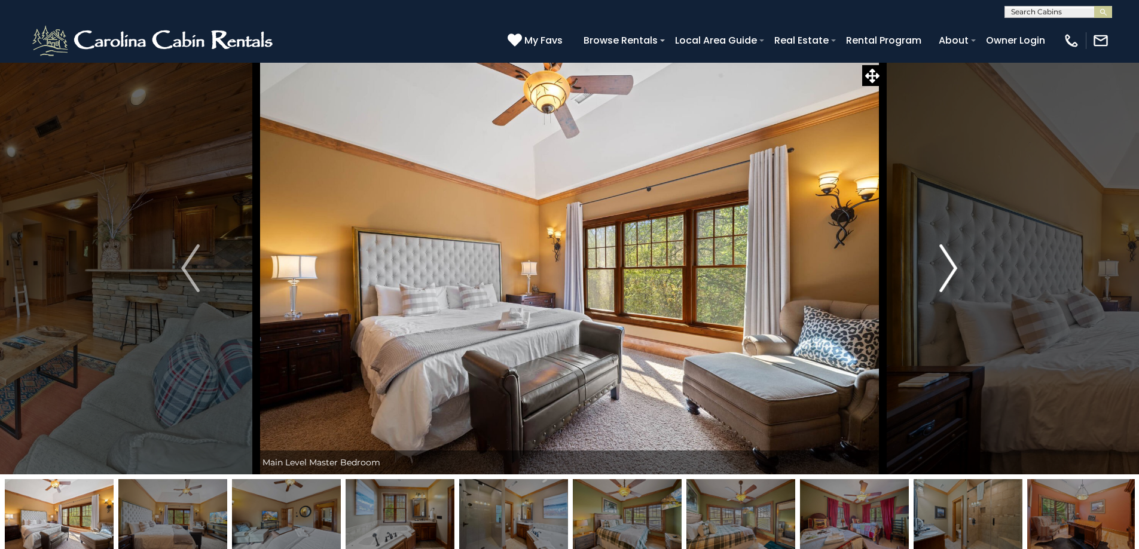
click at [942, 274] on img "Next" at bounding box center [948, 269] width 18 height 48
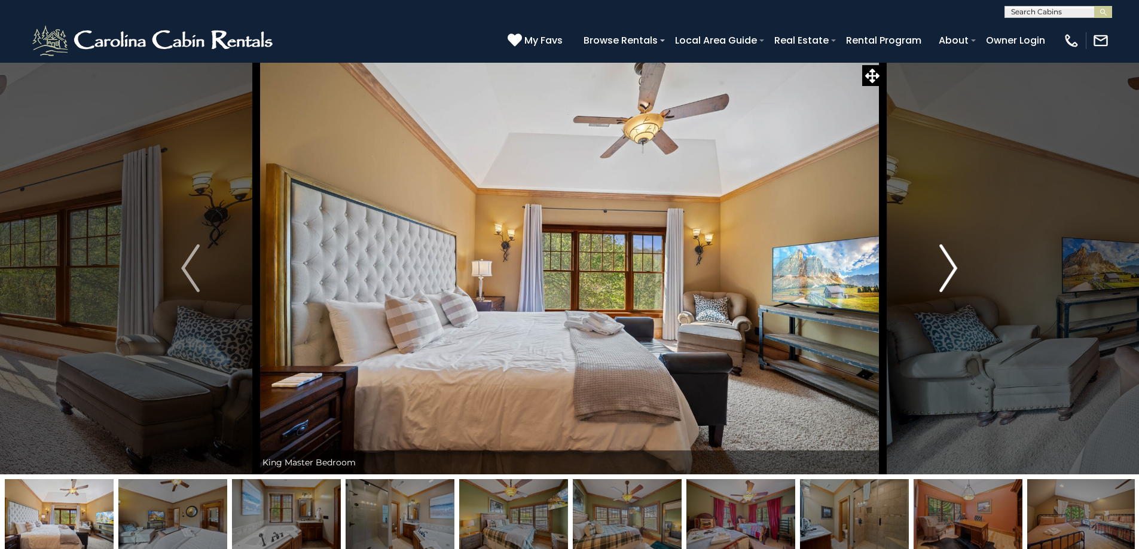
click at [942, 274] on img "Next" at bounding box center [948, 269] width 18 height 48
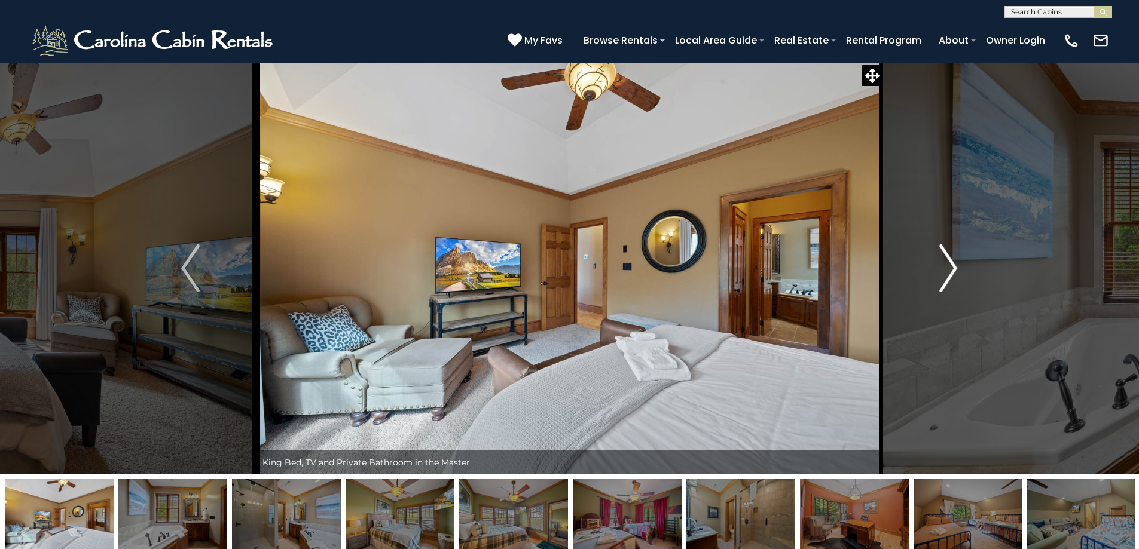
click at [942, 274] on img "Next" at bounding box center [948, 269] width 18 height 48
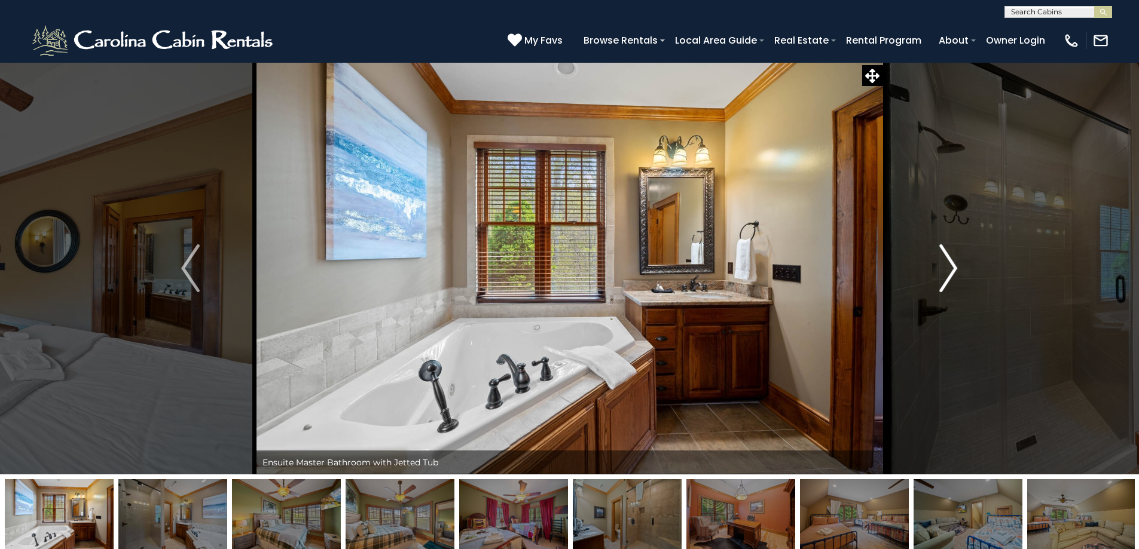
click at [942, 274] on img "Next" at bounding box center [948, 269] width 18 height 48
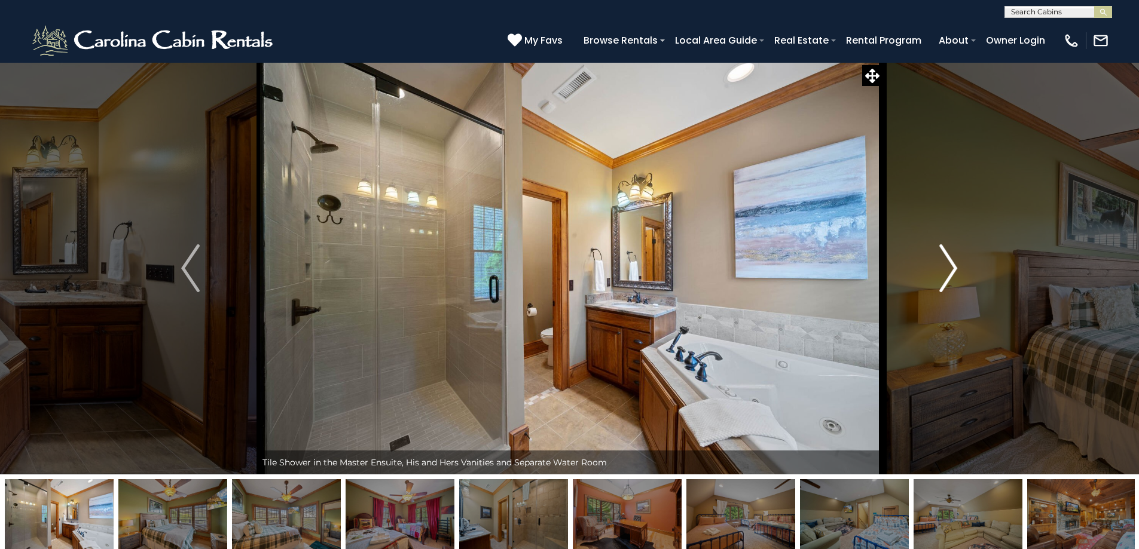
click at [942, 274] on img "Next" at bounding box center [948, 269] width 18 height 48
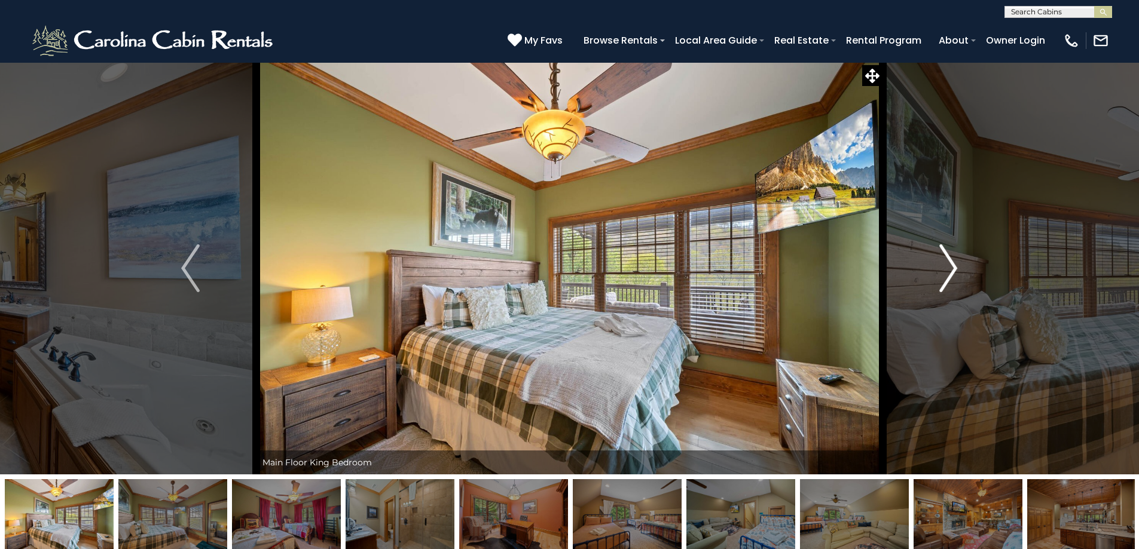
click at [942, 274] on img "Next" at bounding box center [948, 269] width 18 height 48
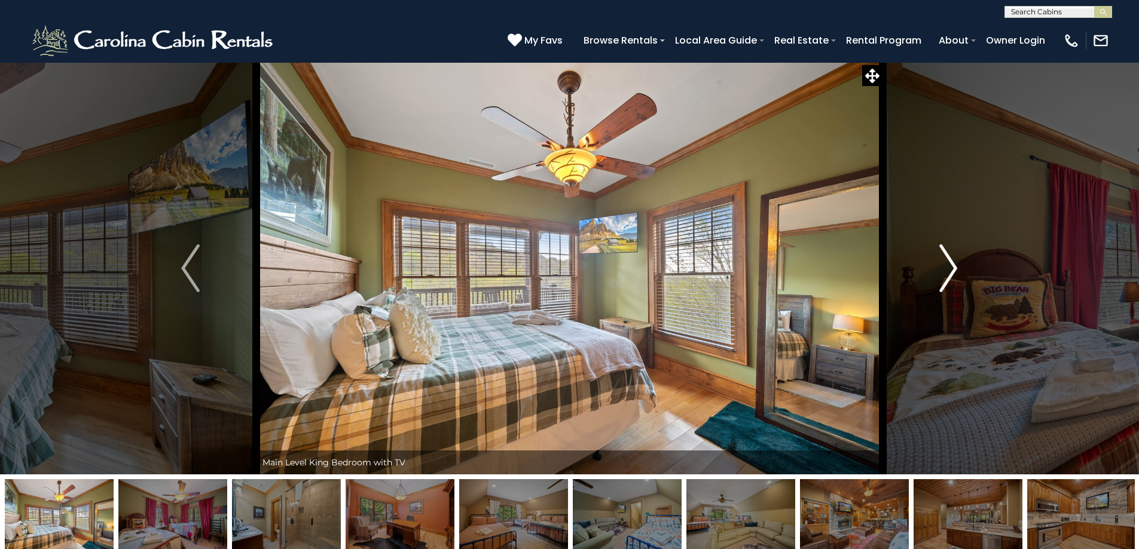
click at [942, 274] on img "Next" at bounding box center [948, 269] width 18 height 48
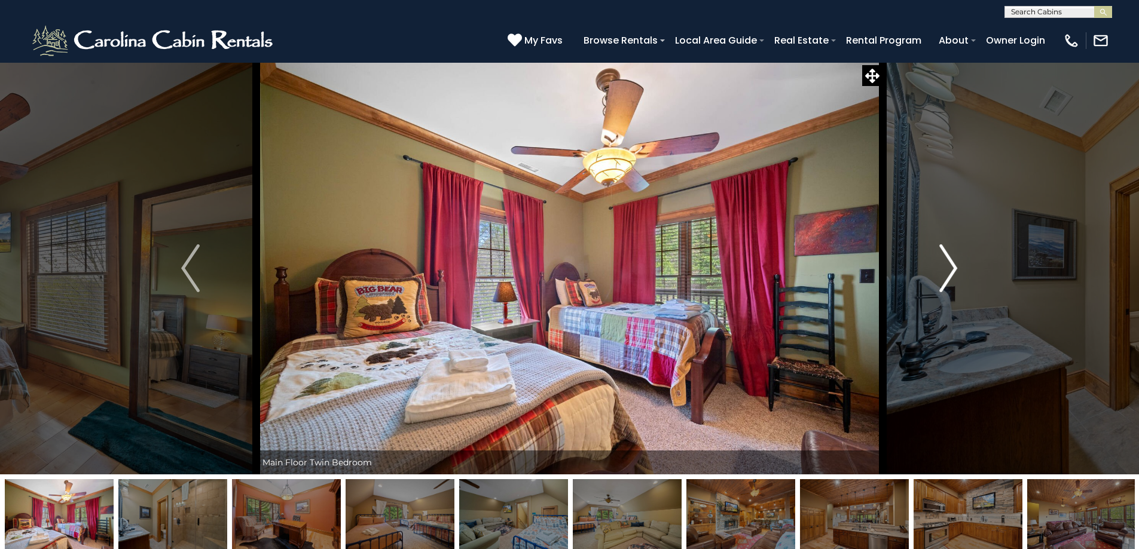
click at [943, 274] on img "Next" at bounding box center [948, 269] width 18 height 48
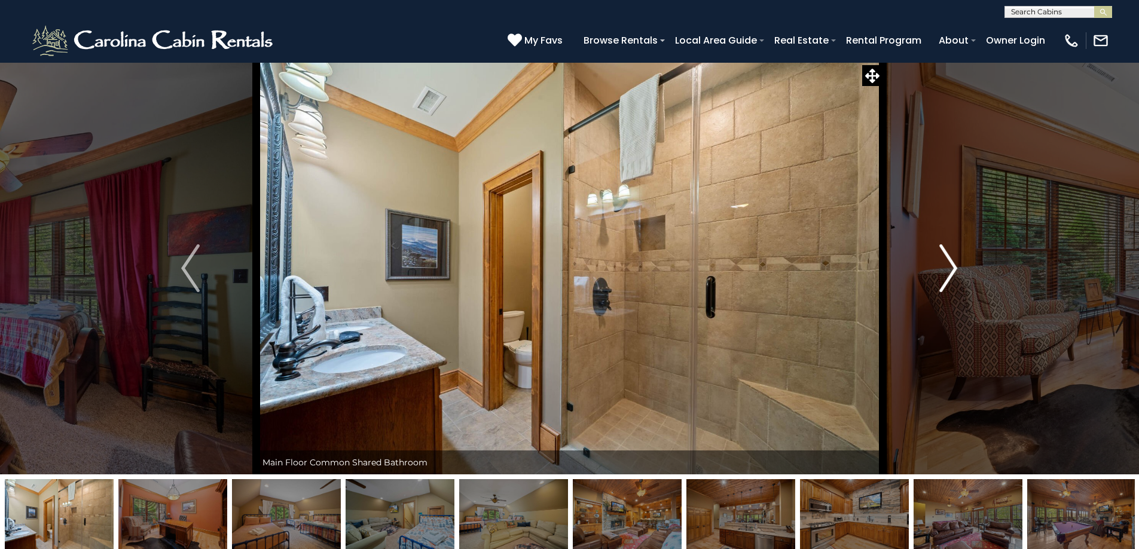
click at [943, 274] on img "Next" at bounding box center [948, 269] width 18 height 48
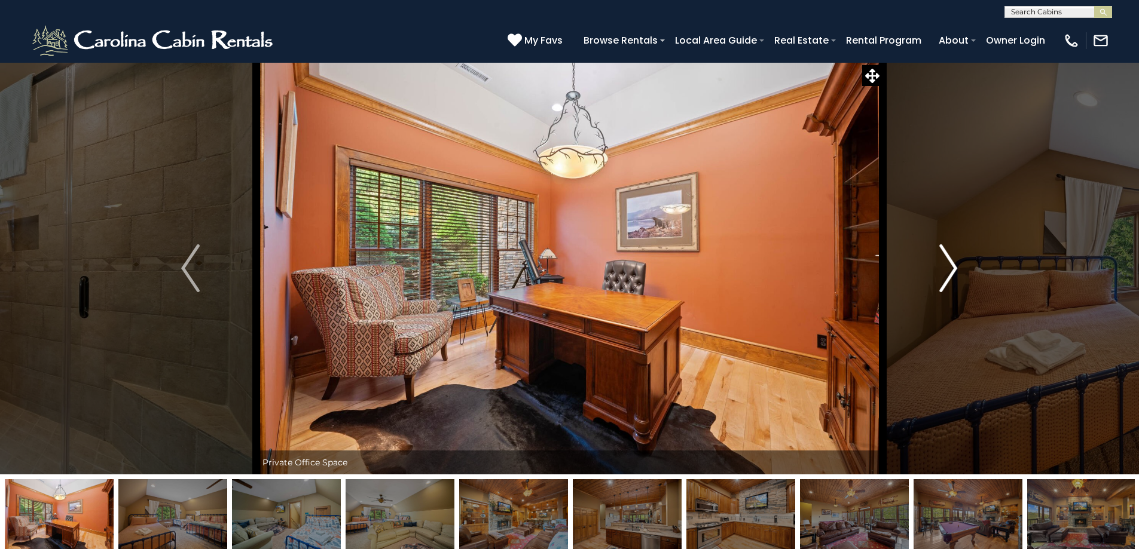
click at [943, 274] on img "Next" at bounding box center [948, 269] width 18 height 48
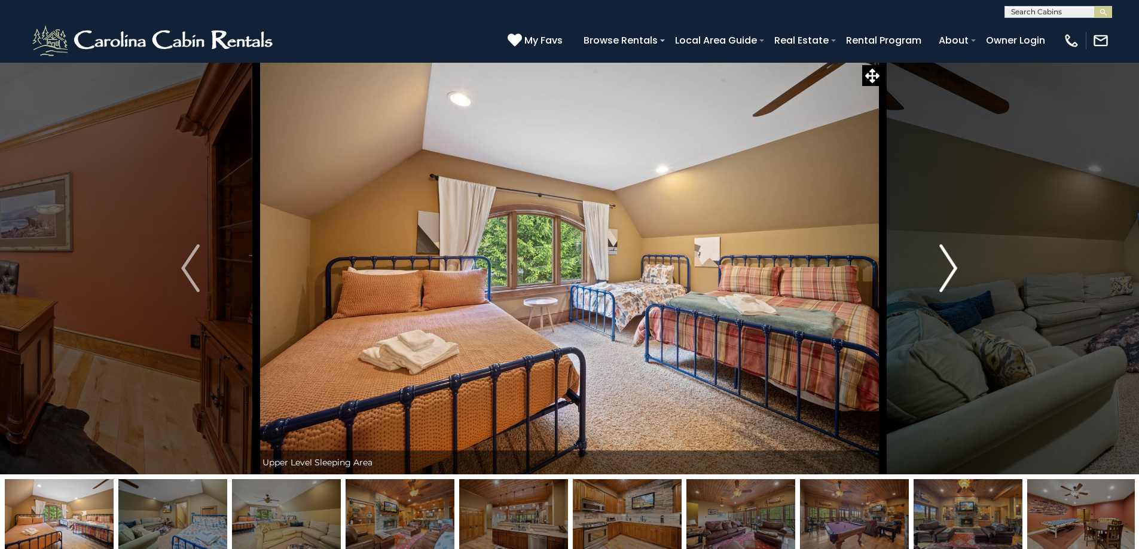
click at [943, 274] on img "Next" at bounding box center [948, 269] width 18 height 48
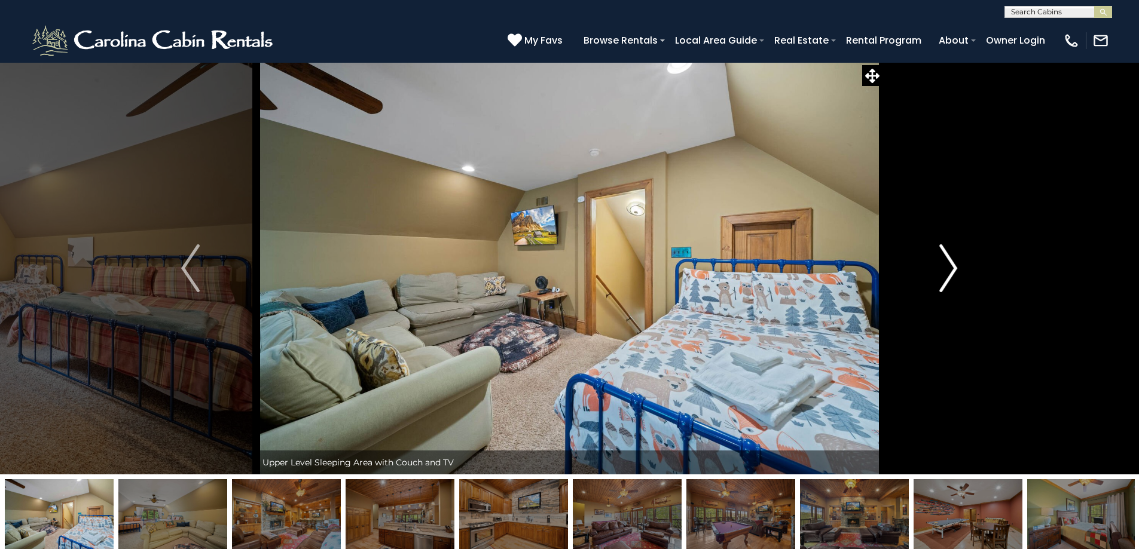
click at [943, 274] on img "Next" at bounding box center [948, 269] width 18 height 48
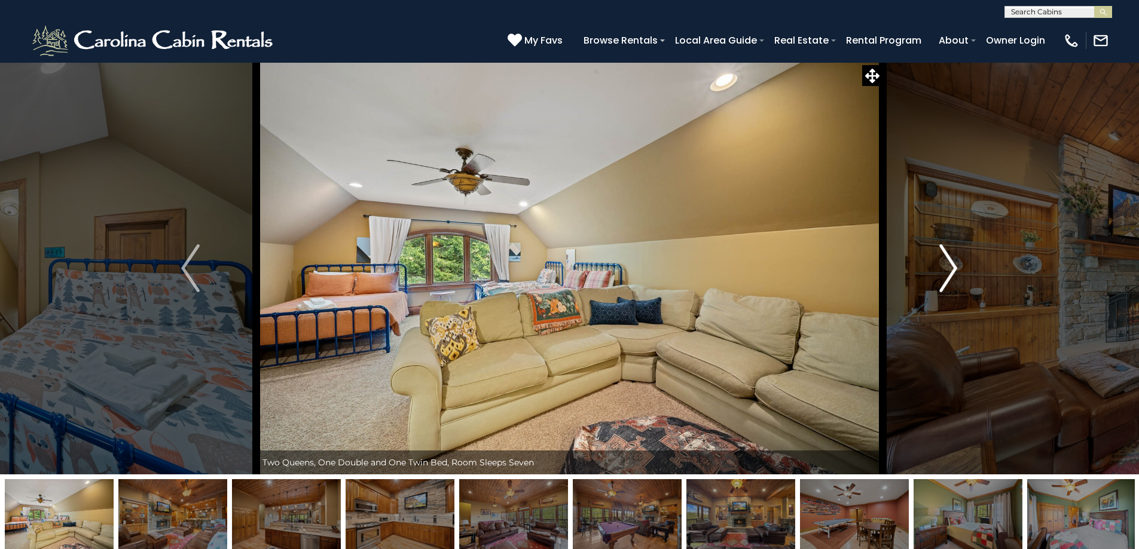
click at [943, 274] on img "Next" at bounding box center [948, 269] width 18 height 48
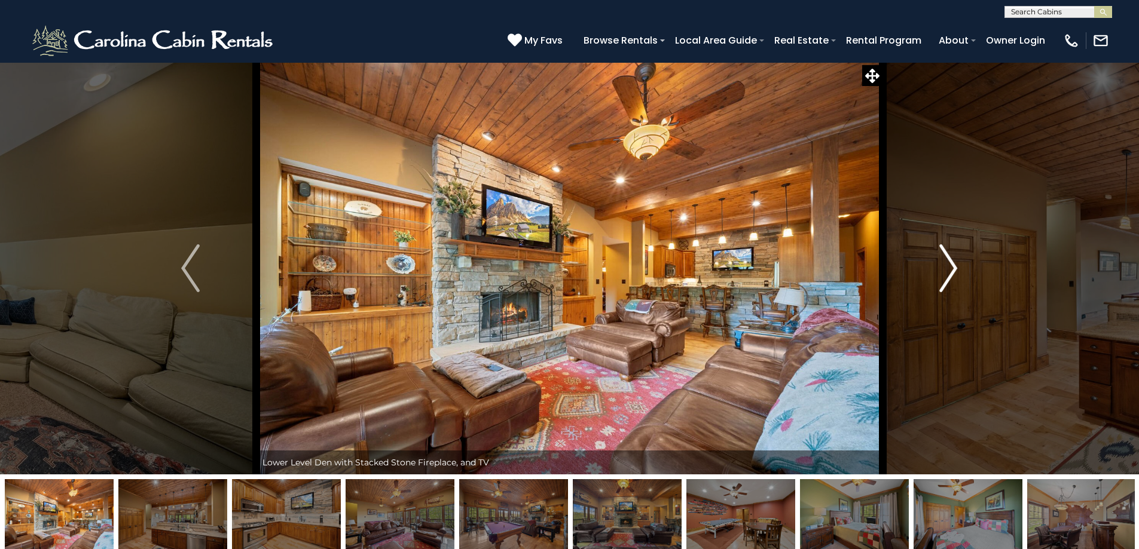
click at [943, 274] on img "Next" at bounding box center [948, 269] width 18 height 48
